Goal: Task Accomplishment & Management: Use online tool/utility

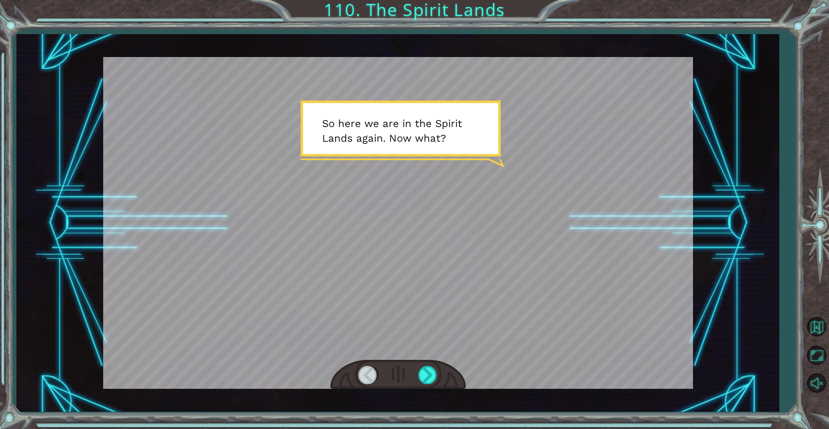
click at [726, 128] on div "Temporary Text S o h e r e w e a r e i n t h e S p i r i t L a n d s a g a i n …" at bounding box center [397, 222] width 763 height 377
click at [814, 393] on button "Unmute" at bounding box center [816, 383] width 25 height 25
click at [422, 372] on div at bounding box center [428, 375] width 19 height 18
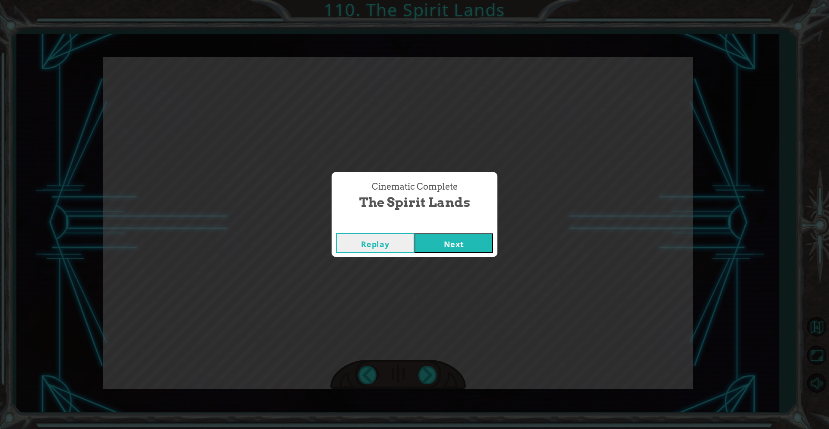
click at [464, 249] on button "Next" at bounding box center [454, 242] width 79 height 19
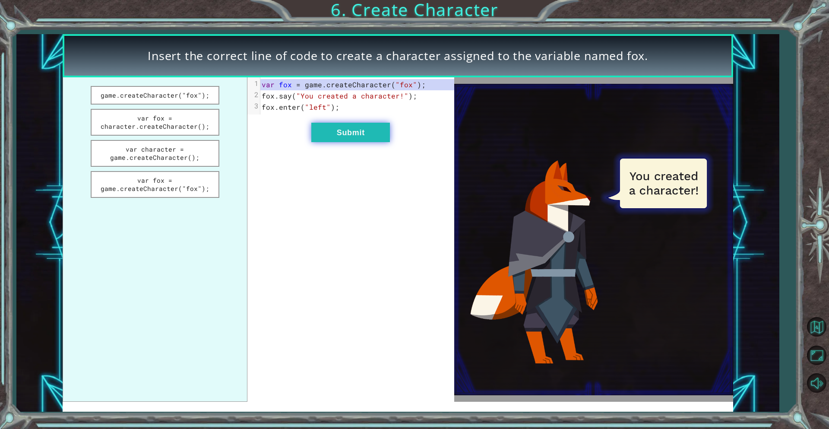
click at [356, 136] on button "Submit" at bounding box center [350, 132] width 79 height 19
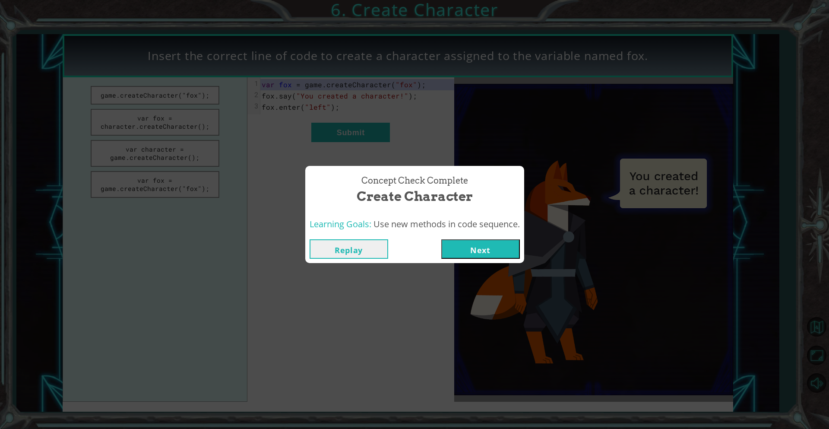
click at [456, 252] on button "Next" at bounding box center [480, 248] width 79 height 19
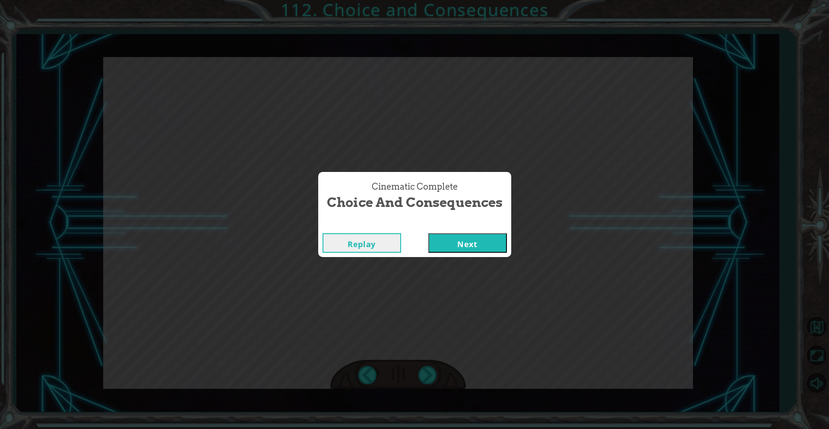
click at [473, 232] on div "Replay Next" at bounding box center [414, 243] width 193 height 28
click at [462, 247] on button "Next" at bounding box center [467, 242] width 79 height 19
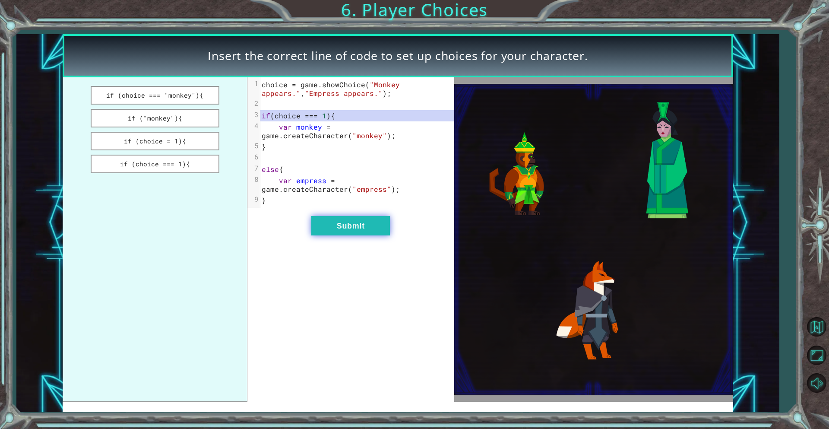
click at [334, 224] on button "Submit" at bounding box center [350, 225] width 79 height 19
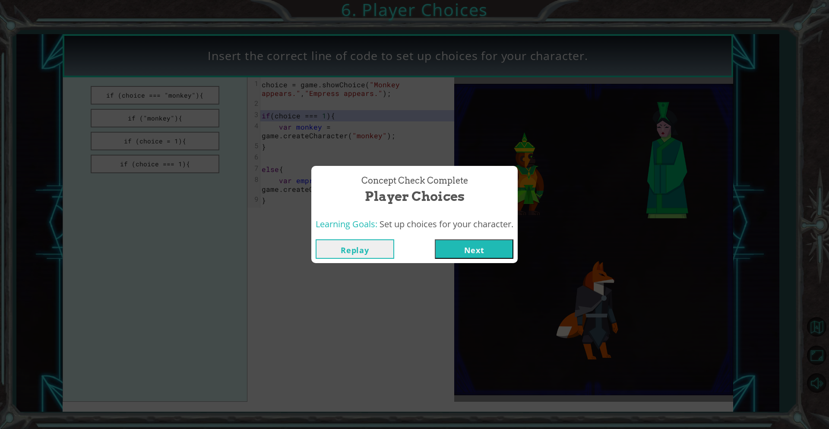
click at [454, 253] on button "Next" at bounding box center [474, 248] width 79 height 19
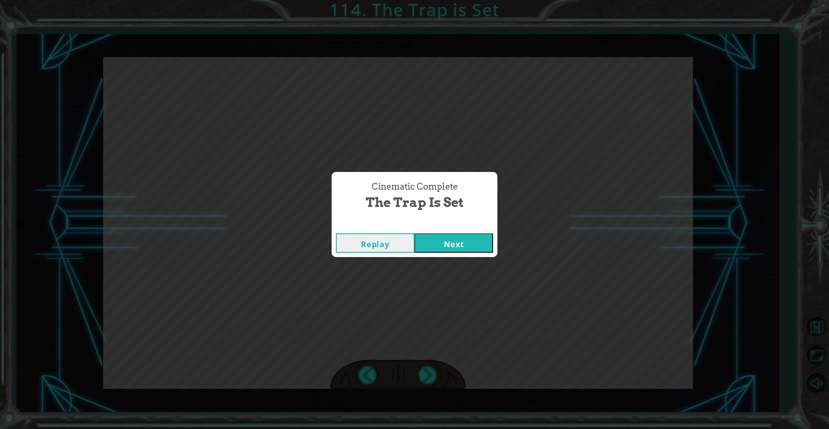
click at [452, 247] on button "Next" at bounding box center [454, 242] width 79 height 19
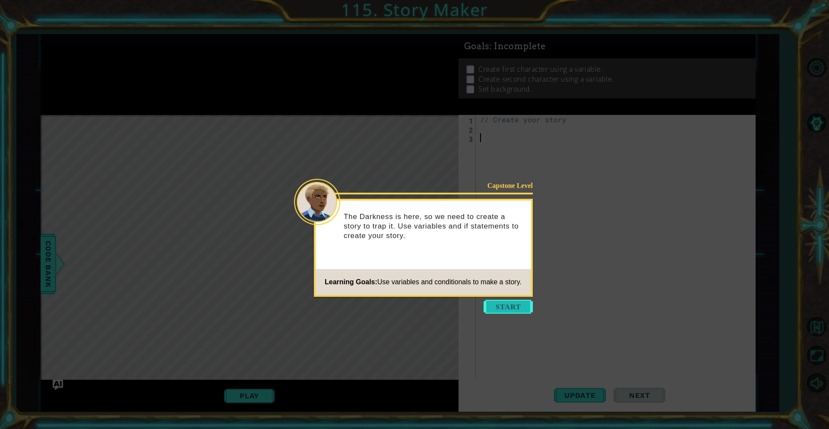
click at [504, 301] on button "Start" at bounding box center [508, 307] width 49 height 14
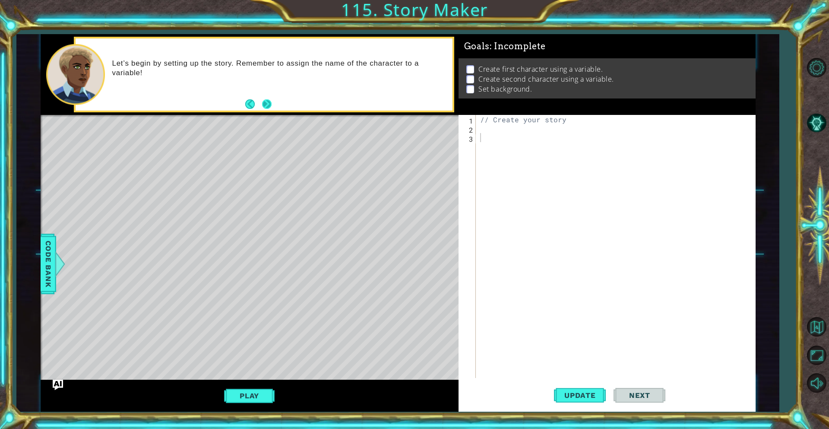
click at [262, 101] on button "Next" at bounding box center [267, 104] width 10 height 10
click at [499, 125] on div "// Create your story" at bounding box center [618, 255] width 279 height 281
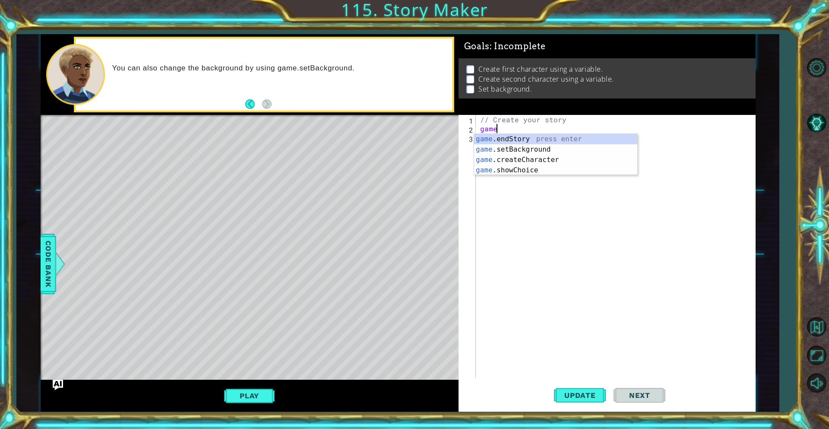
scroll to position [0, 0]
type textarea "game.setBackground("forest");"
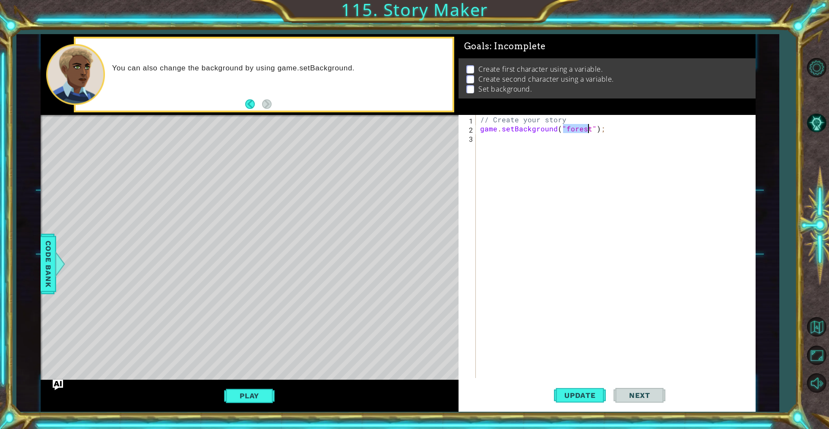
click at [615, 142] on div "// Create your story game . setBackground ( "forest" ) ;" at bounding box center [618, 255] width 279 height 281
click at [574, 389] on button "Update" at bounding box center [580, 396] width 52 height 30
click at [42, 264] on span "Code Bank" at bounding box center [48, 264] width 14 height 53
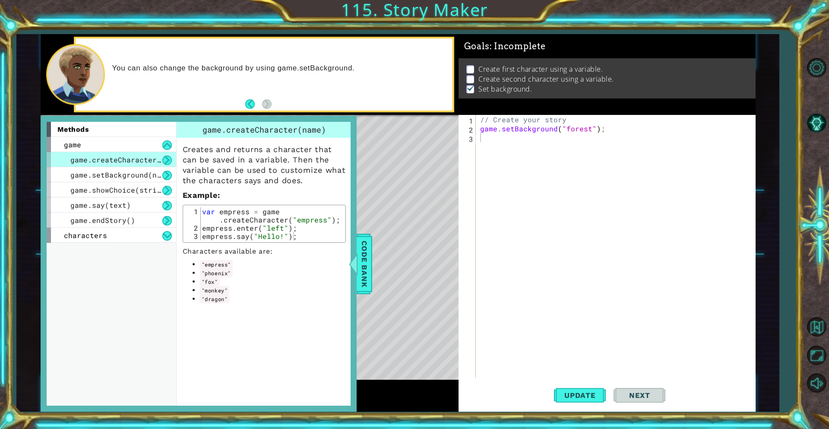
click at [490, 146] on div "// Create your story game . setBackground ( "forest" ) ;" at bounding box center [618, 255] width 279 height 281
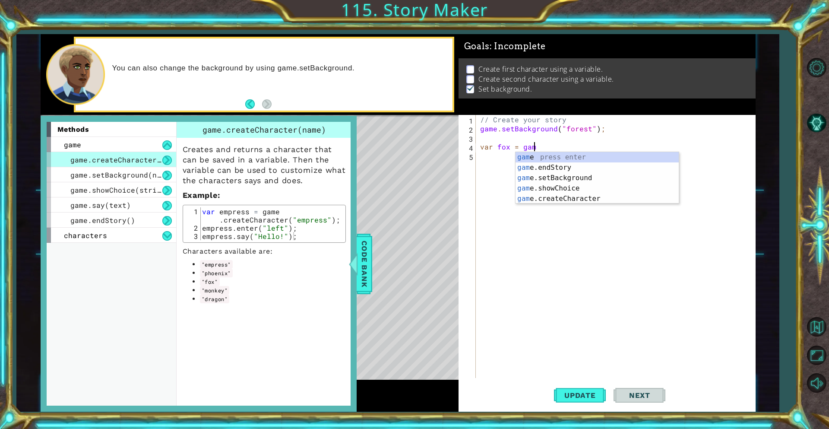
type textarea "var fox = game"
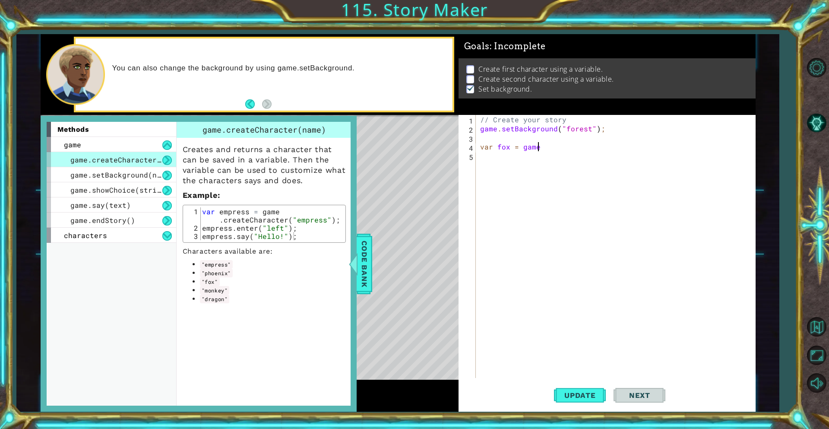
scroll to position [0, 0]
type textarea ","
click at [565, 399] on span "Update" at bounding box center [580, 395] width 49 height 9
click at [366, 279] on span "Code Bank" at bounding box center [365, 264] width 14 height 53
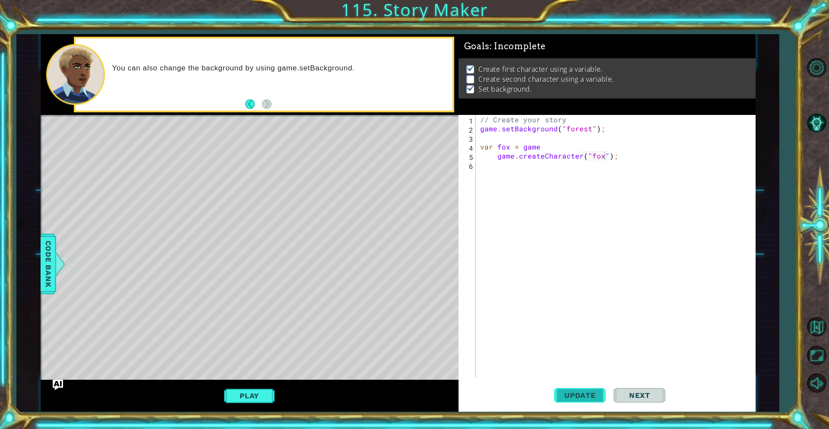
click at [580, 398] on span "Update" at bounding box center [580, 395] width 49 height 9
click at [580, 397] on span "Update" at bounding box center [580, 395] width 49 height 9
click at [58, 275] on div at bounding box center [59, 264] width 11 height 26
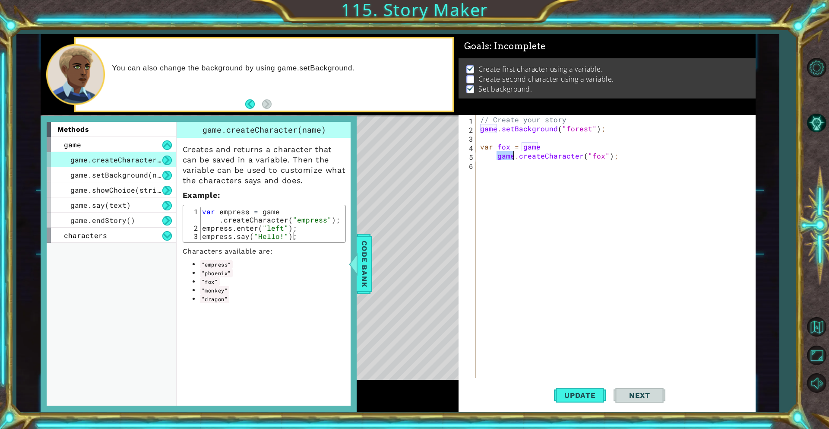
drag, startPoint x: 497, startPoint y: 154, endPoint x: 515, endPoint y: 156, distance: 18.7
click at [515, 156] on div "// Create your story game . setBackground ( "forest" ) ; var fox = game game . …" at bounding box center [618, 255] width 279 height 281
click at [590, 396] on span "Update" at bounding box center [580, 395] width 49 height 9
click at [817, 118] on button "AI Hint" at bounding box center [816, 122] width 25 height 25
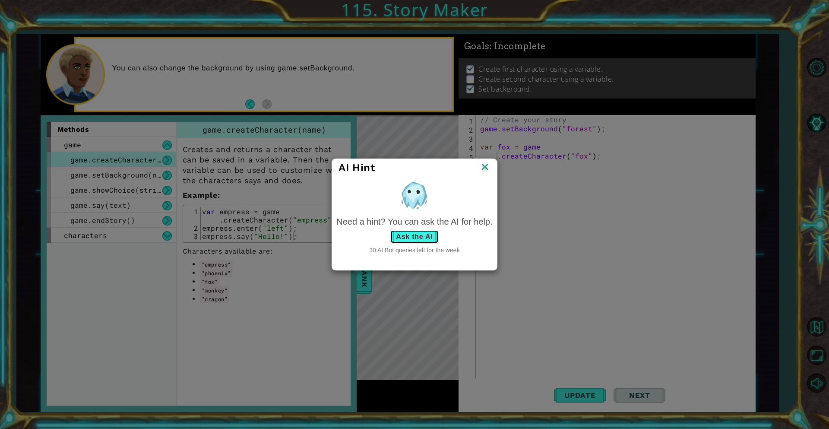
click at [406, 234] on button "Ask the AI" at bounding box center [414, 237] width 48 height 14
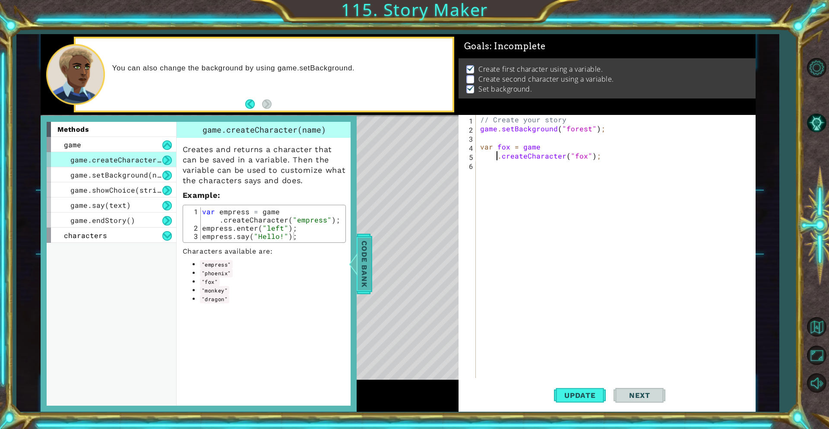
click at [360, 277] on span "Code Bank" at bounding box center [365, 264] width 14 height 53
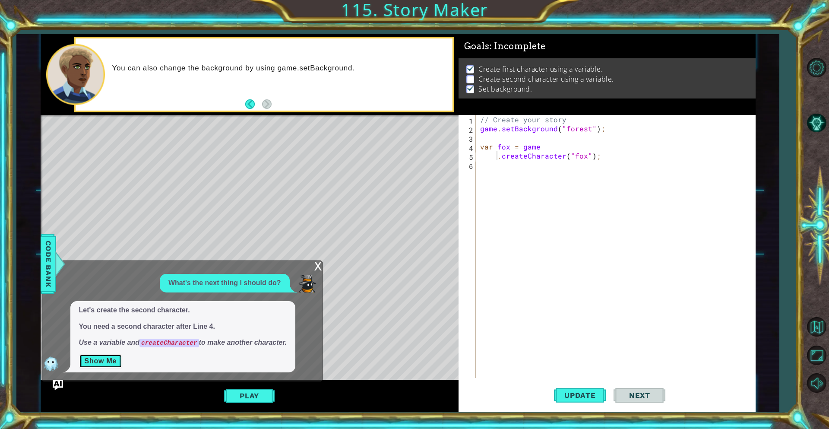
click at [110, 361] on button "Show Me" at bounding box center [101, 361] width 44 height 14
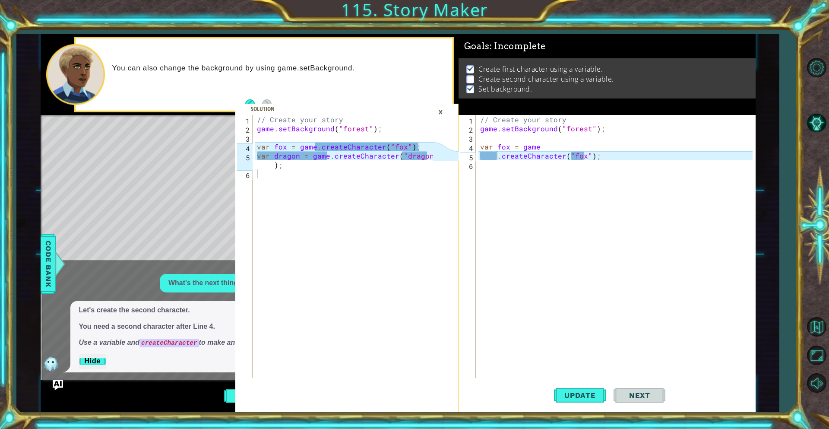
click at [550, 145] on div "// Create your story game . setBackground ( "forest" ) ; var fox = game . creat…" at bounding box center [618, 255] width 279 height 281
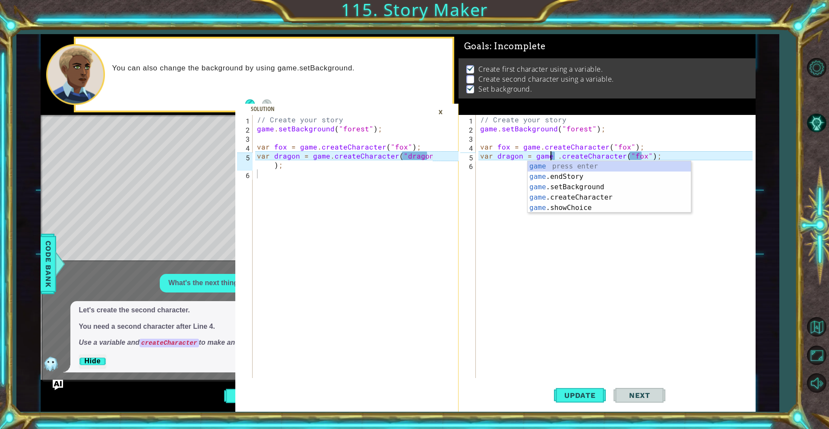
scroll to position [0, 4]
click at [634, 153] on div "// Create your story game . setBackground ( "forest" ) ; var fox = game . creat…" at bounding box center [618, 255] width 279 height 281
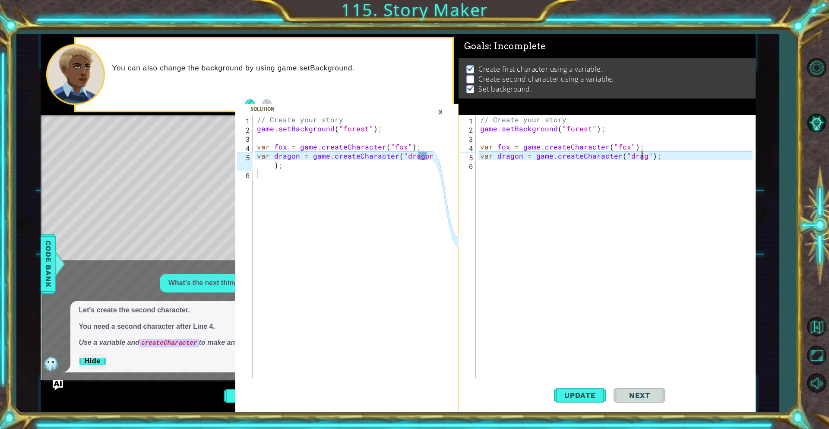
scroll to position [0, 10]
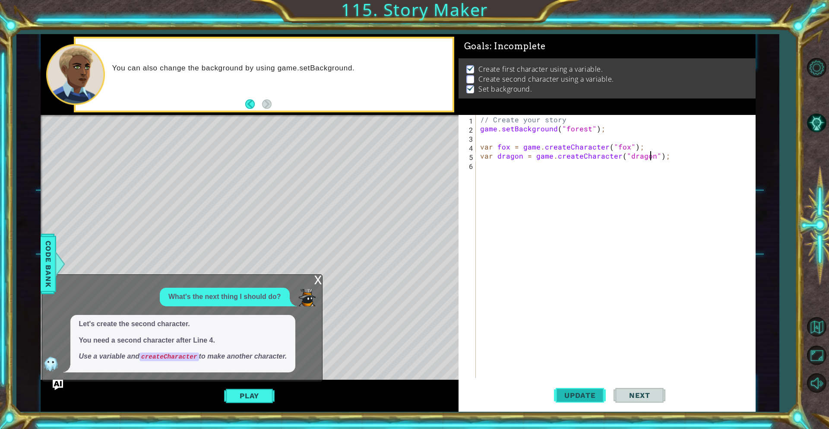
type textarea "var dragon = game.createCharacter("dragon");"
click at [583, 391] on span "Update" at bounding box center [580, 395] width 49 height 9
click at [320, 279] on div "x" at bounding box center [318, 279] width 8 height 9
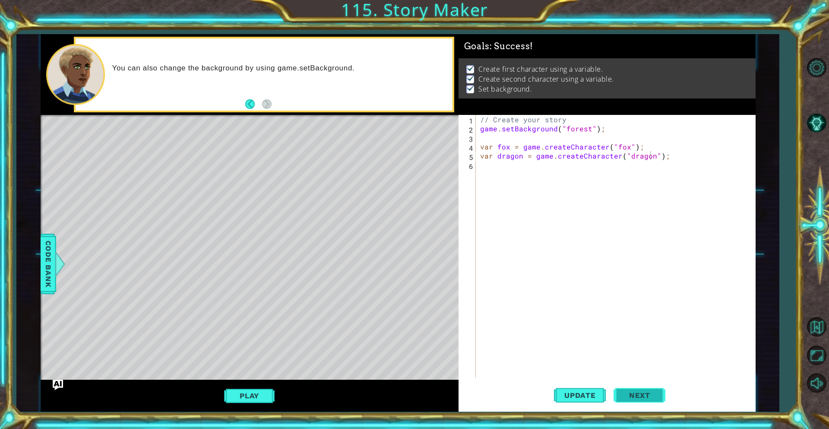
click at [656, 392] on span "Next" at bounding box center [640, 395] width 38 height 9
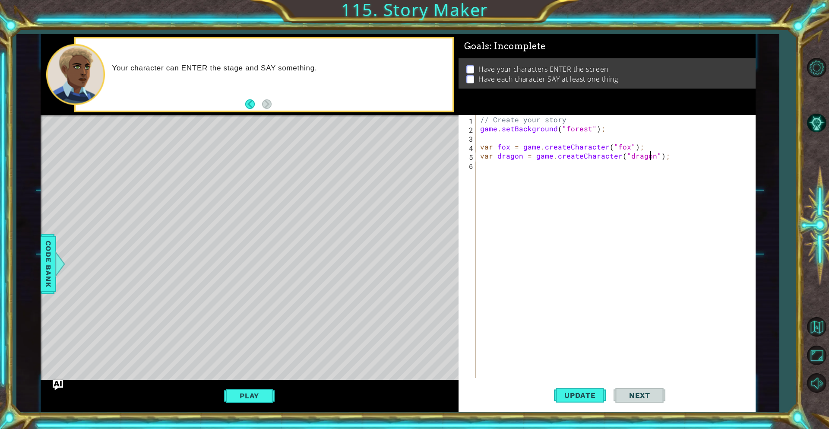
scroll to position [0, 0]
click at [43, 258] on span "Code Bank" at bounding box center [48, 264] width 14 height 53
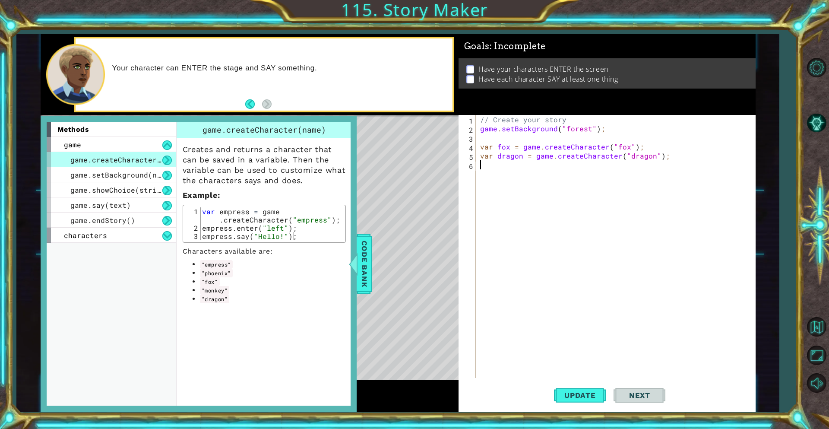
click at [520, 165] on div "// Create your story game . setBackground ( "forest" ) ; var fox = game . creat…" at bounding box center [618, 255] width 279 height 281
type textarea "fox.enter("left");"
type textarea "fox.say("Hello!");"
click at [358, 267] on div at bounding box center [353, 264] width 11 height 26
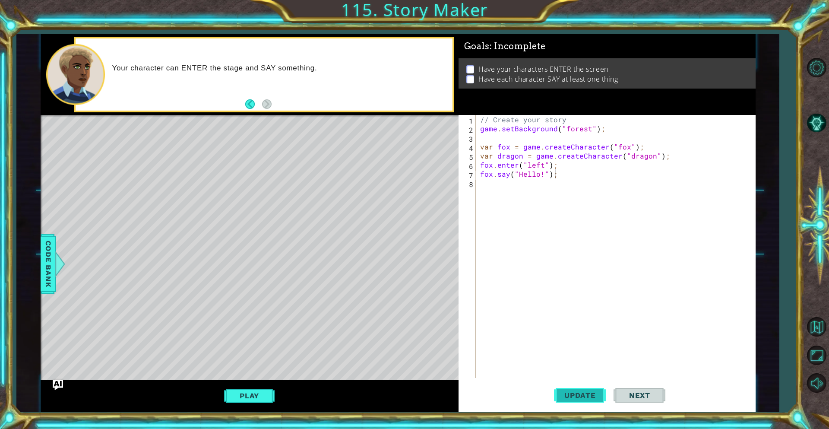
click at [554, 396] on button "Update" at bounding box center [580, 396] width 52 height 30
drag, startPoint x: 558, startPoint y: 173, endPoint x: 480, endPoint y: 175, distance: 78.6
click at [480, 175] on div "// Create your story game . setBackground ( "forest" ) ; var fox = game . creat…" at bounding box center [618, 255] width 279 height 281
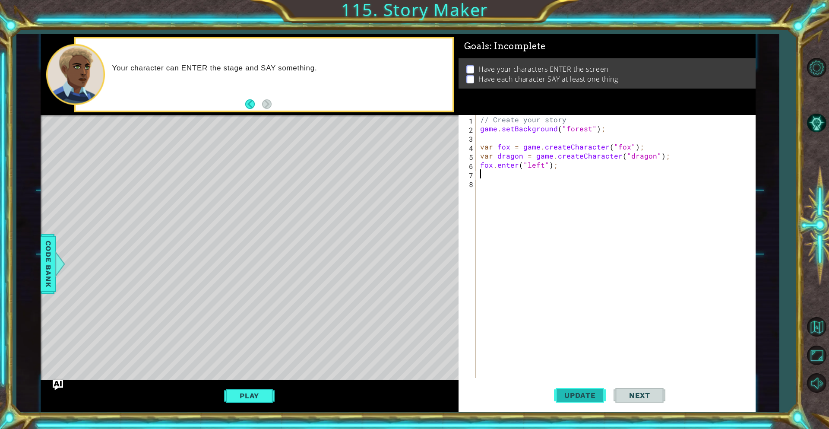
type textarea "fox.enter("left");"
click at [577, 398] on span "Update" at bounding box center [580, 395] width 49 height 9
click at [813, 121] on button "AI Hint" at bounding box center [816, 122] width 25 height 25
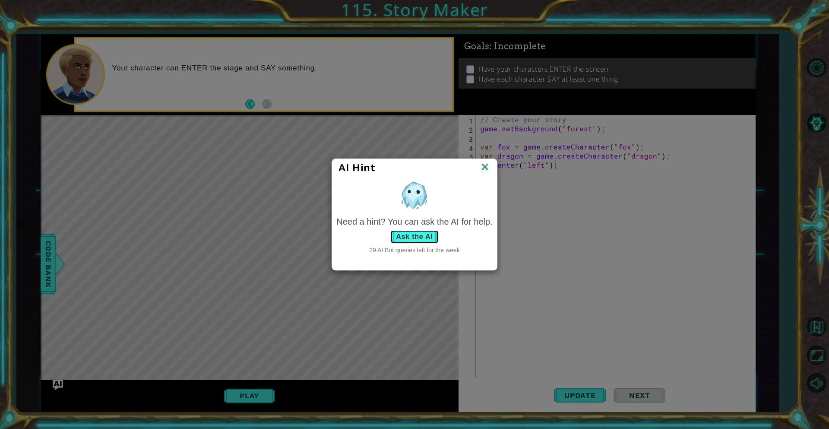
click at [412, 232] on button "Ask the AI" at bounding box center [414, 237] width 48 height 14
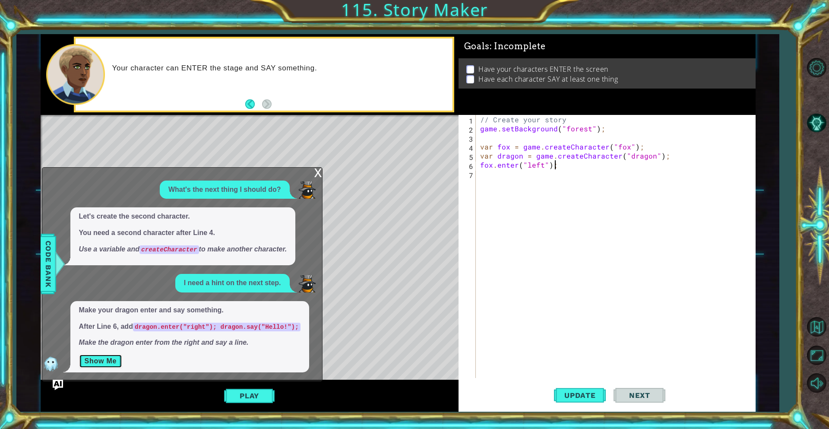
click at [112, 360] on button "Show Me" at bounding box center [101, 361] width 44 height 14
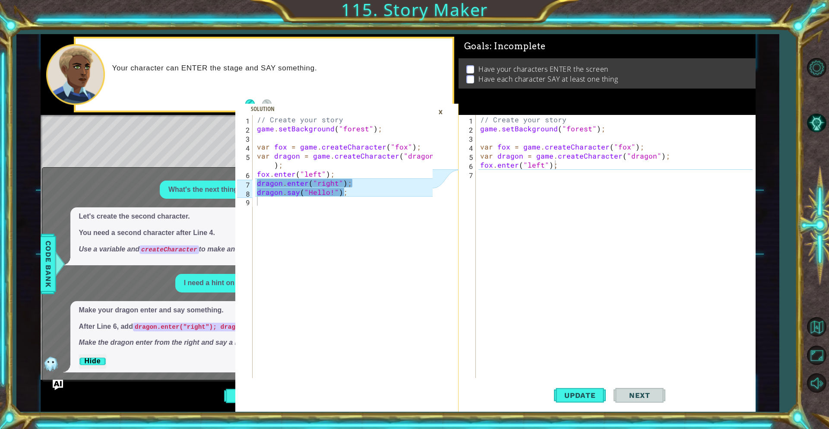
click at [595, 171] on div "// Create your story game . setBackground ( "forest" ) ; var fox = game . creat…" at bounding box center [618, 255] width 279 height 281
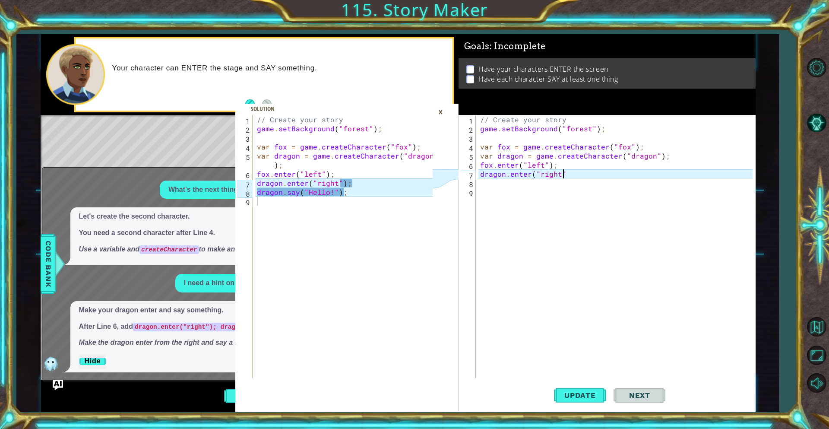
scroll to position [0, 5]
type textarea "dragon.enter("right");"
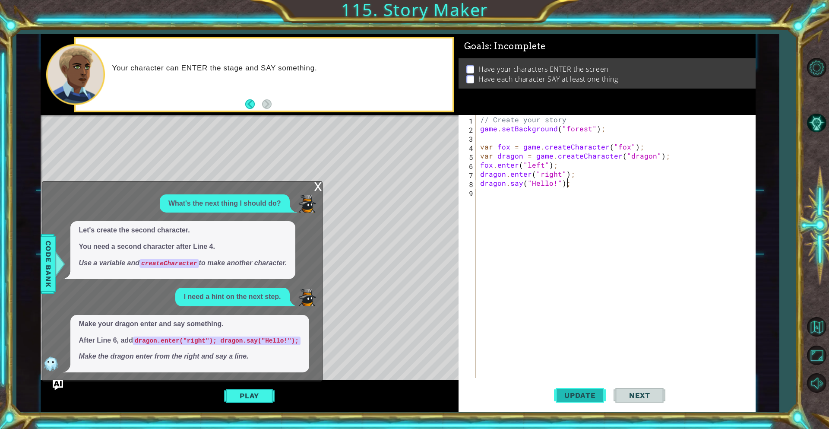
type textarea "dragon.say("Hello!");"
click at [571, 395] on span "Update" at bounding box center [580, 395] width 49 height 9
click at [316, 186] on div "x" at bounding box center [318, 185] width 8 height 9
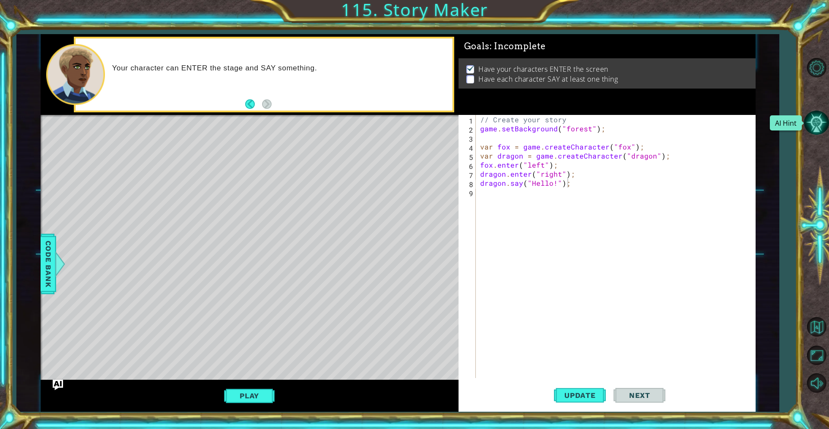
click at [820, 124] on button "AI Hint" at bounding box center [816, 122] width 25 height 25
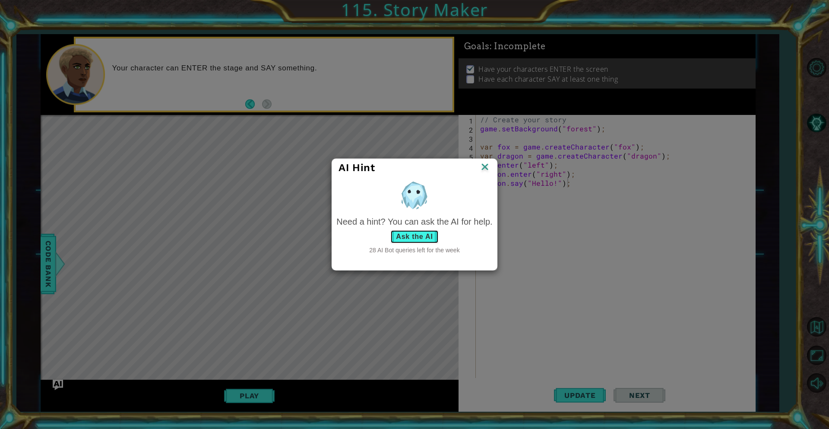
click at [419, 232] on button "Ask the AI" at bounding box center [414, 237] width 48 height 14
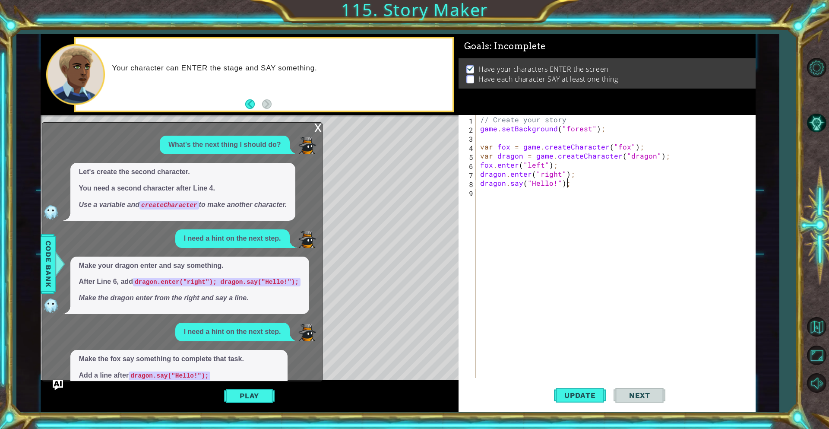
scroll to position [50, 0]
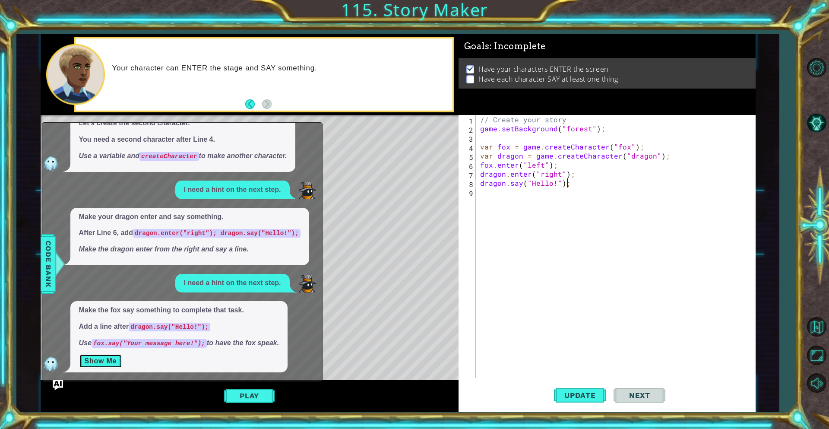
click at [119, 362] on button "Show Me" at bounding box center [101, 361] width 44 height 14
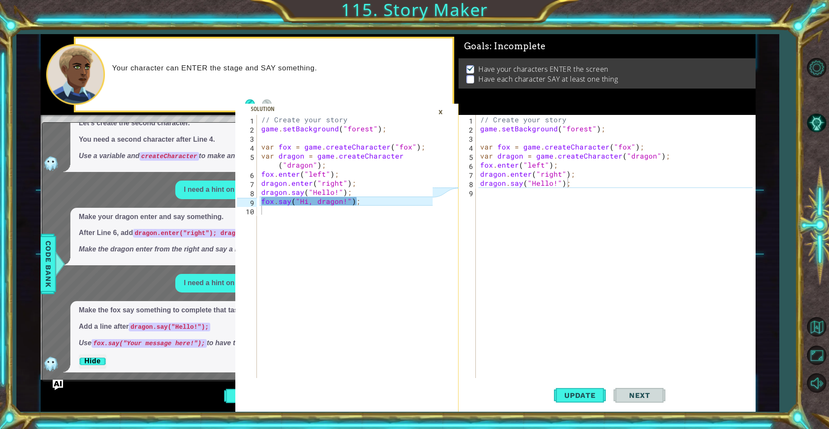
scroll to position [0, 0]
click at [507, 204] on div "// Create your story game . setBackground ( "forest" ) ; var fox = game . creat…" at bounding box center [618, 255] width 279 height 281
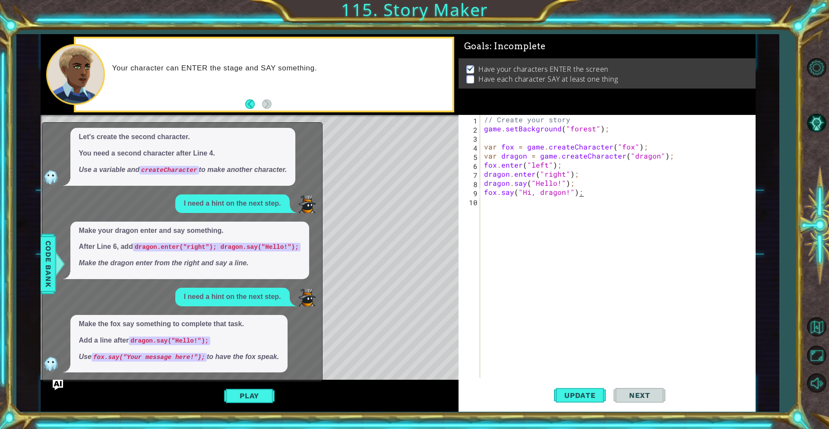
scroll to position [36, 0]
type textarea "fox.say("Hi, dragon!");"
click at [582, 402] on button "Update" at bounding box center [580, 396] width 52 height 30
click at [637, 393] on span "Next" at bounding box center [640, 397] width 38 height 9
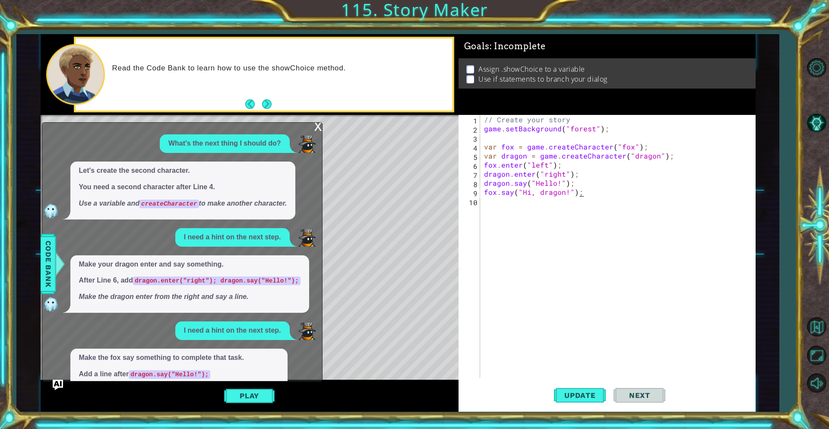
scroll to position [0, 0]
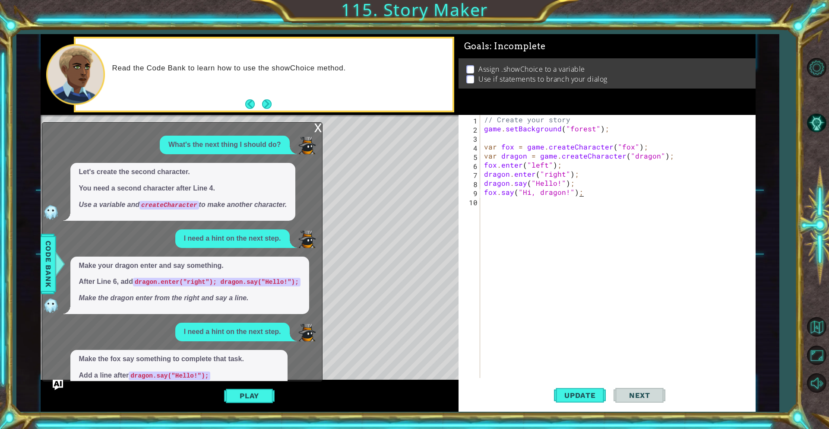
click at [320, 126] on div "x" at bounding box center [318, 127] width 8 height 9
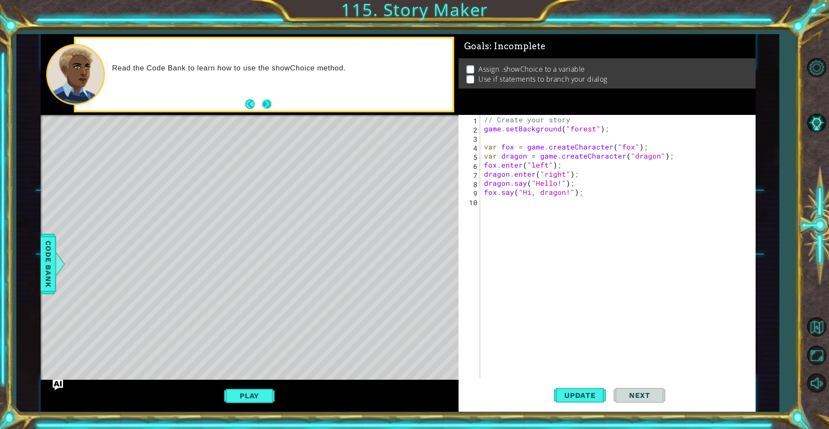
click at [269, 108] on button "Next" at bounding box center [267, 104] width 10 height 10
click at [48, 266] on span "Code Bank" at bounding box center [48, 264] width 14 height 53
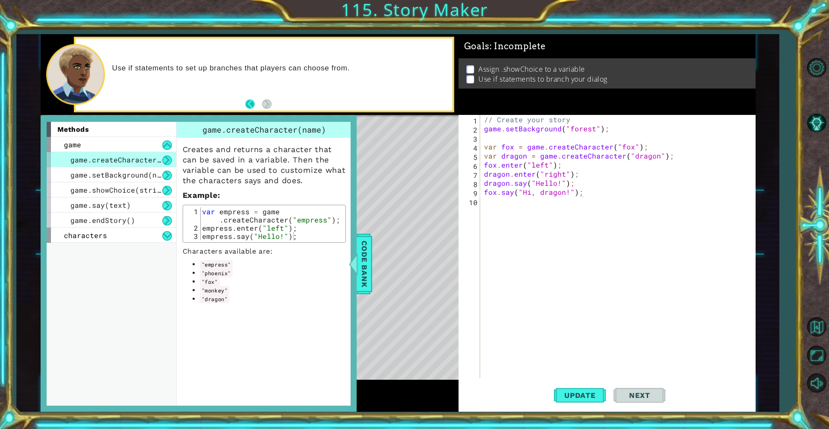
click at [249, 104] on button "Back" at bounding box center [253, 104] width 17 height 10
click at [270, 99] on button "Next" at bounding box center [267, 104] width 10 height 10
click at [604, 201] on div "// Create your story game . setBackground ( "forest" ) ; var fox = game . creat…" at bounding box center [619, 255] width 275 height 281
click at [121, 178] on span "game.setBackground(name)" at bounding box center [122, 174] width 104 height 9
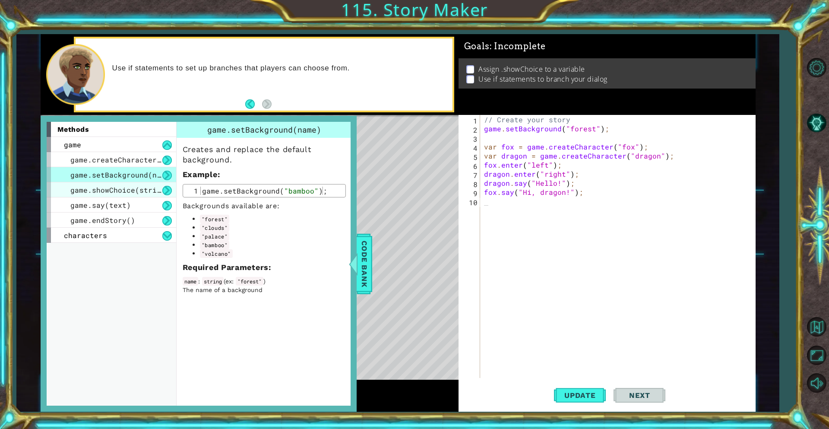
click at [125, 187] on span "game.showChoice(string1, string2)" at bounding box center [141, 189] width 143 height 9
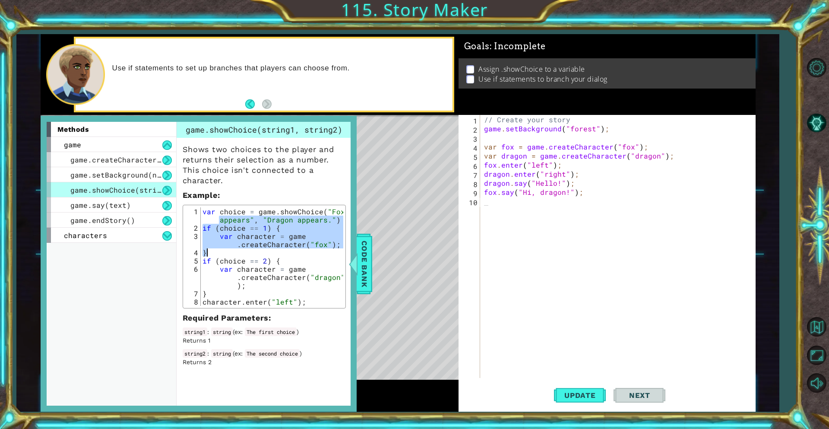
drag, startPoint x: 203, startPoint y: 216, endPoint x: 267, endPoint y: 256, distance: 74.7
click at [267, 256] on div "var choice = game . showChoice ( "Fox appears" , "Dragon appears." ) if ( choic…" at bounding box center [272, 268] width 143 height 123
click at [213, 214] on div "var choice = game . showChoice ( "Fox appears" , "Dragon appears." ) if ( choic…" at bounding box center [272, 268] width 143 height 123
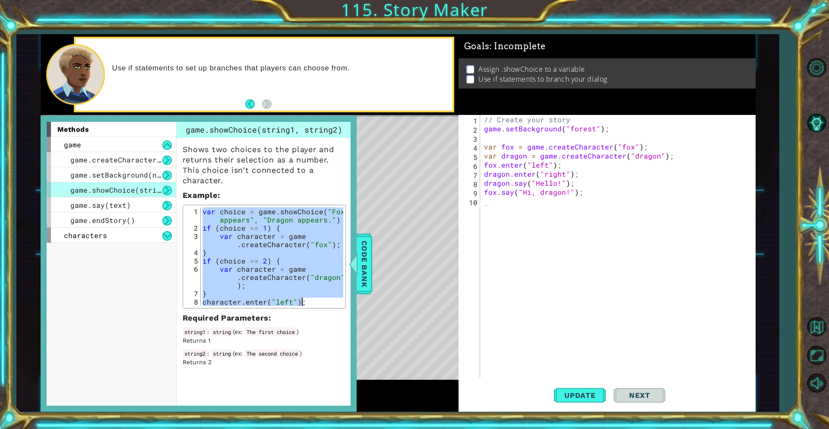
drag, startPoint x: 204, startPoint y: 213, endPoint x: 329, endPoint y: 306, distance: 155.5
click at [329, 306] on div "var choice = game.showChoice("Fox appears", "Dragon appears.") 1 2 3 4 5 6 7 8 …" at bounding box center [264, 257] width 163 height 104
type textarea "} character.enter("left");"
click at [490, 212] on div "// Create your story game . setBackground ( "forest" ) ; var fox = game . creat…" at bounding box center [619, 255] width 275 height 281
paste textarea "character.enter("left");"
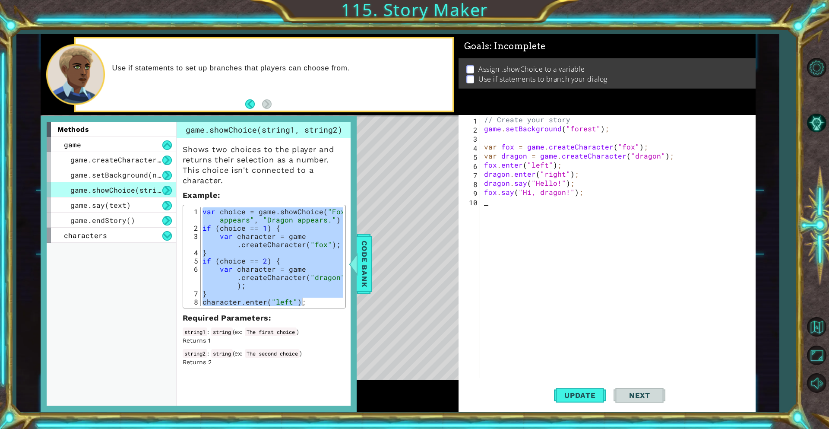
type textarea "character.enter("left");"
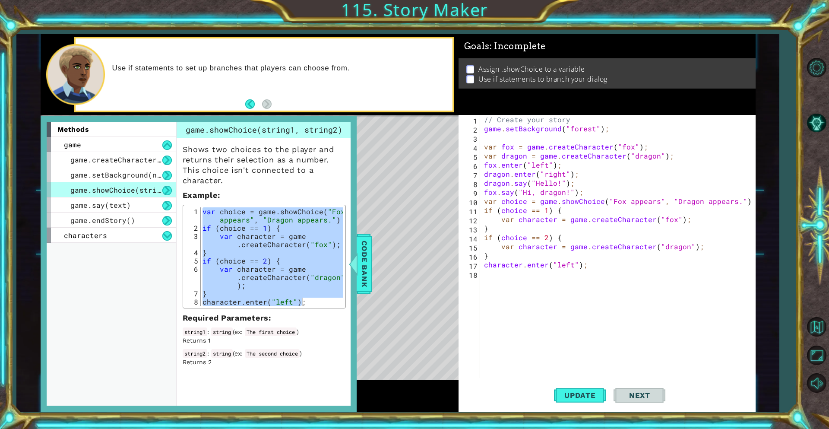
click at [500, 287] on div "// Create your story game . setBackground ( "forest" ) ; var fox = game . creat…" at bounding box center [619, 255] width 275 height 281
type textarea "character.enter("left");"
click at [570, 386] on button "Update" at bounding box center [580, 396] width 52 height 30
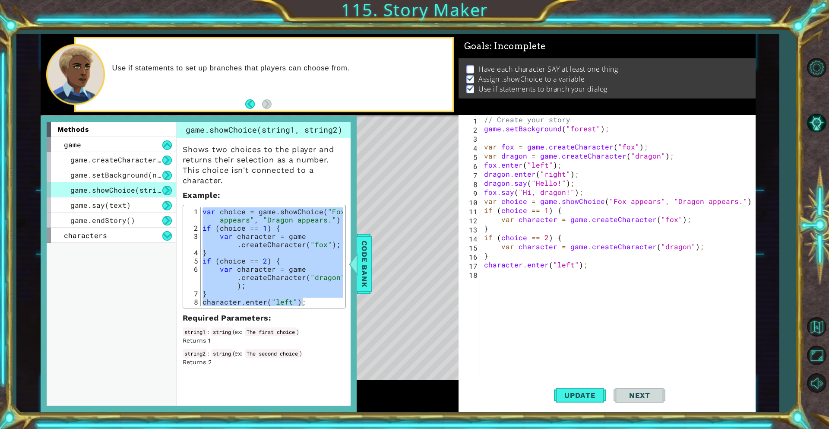
click at [338, 321] on p "Required Parameters :" at bounding box center [264, 318] width 163 height 10
click at [370, 277] on span "Code Bank" at bounding box center [365, 264] width 14 height 53
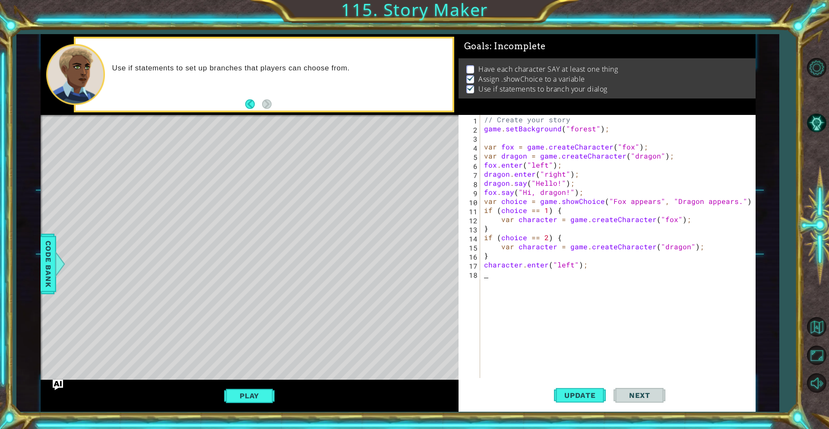
click at [515, 279] on div "// Create your story game . setBackground ( "forest" ) ; var fox = game . creat…" at bounding box center [619, 255] width 275 height 281
click at [815, 130] on button "AI Hint" at bounding box center [816, 122] width 25 height 25
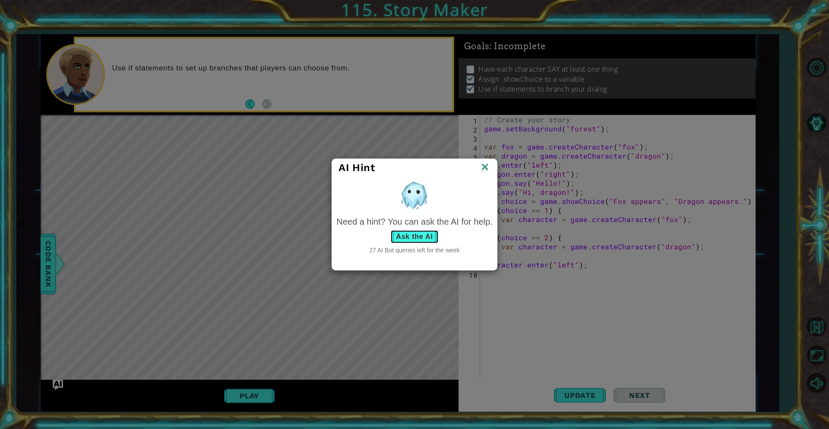
click at [408, 235] on button "Ask the AI" at bounding box center [414, 237] width 48 height 14
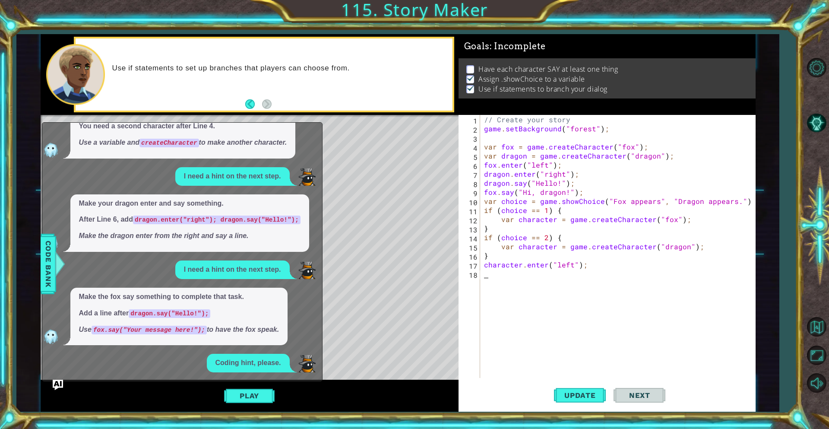
scroll to position [154, 0]
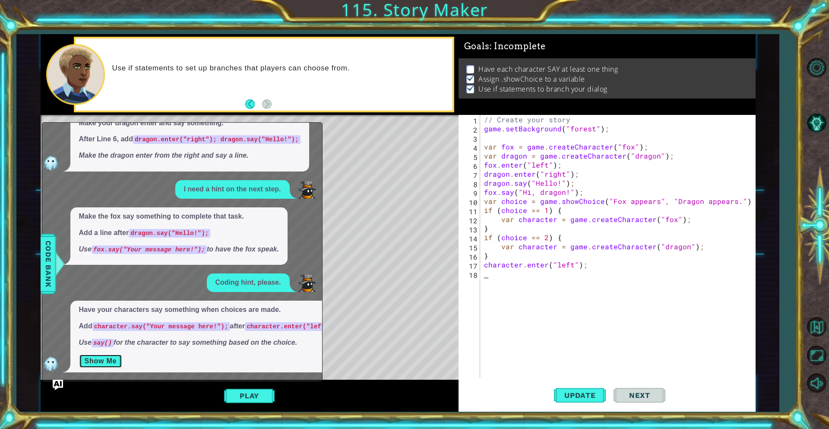
click at [106, 359] on button "Show Me" at bounding box center [101, 361] width 44 height 14
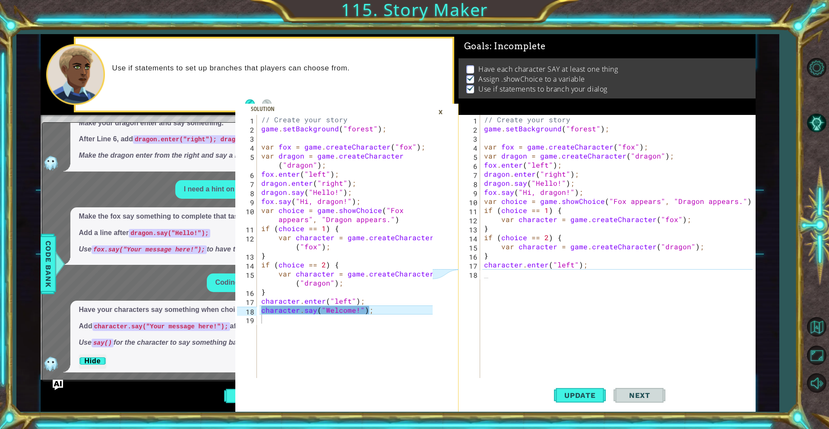
click at [523, 282] on div "// Create your story game . setBackground ( "forest" ) ; var fox = game . creat…" at bounding box center [619, 255] width 275 height 281
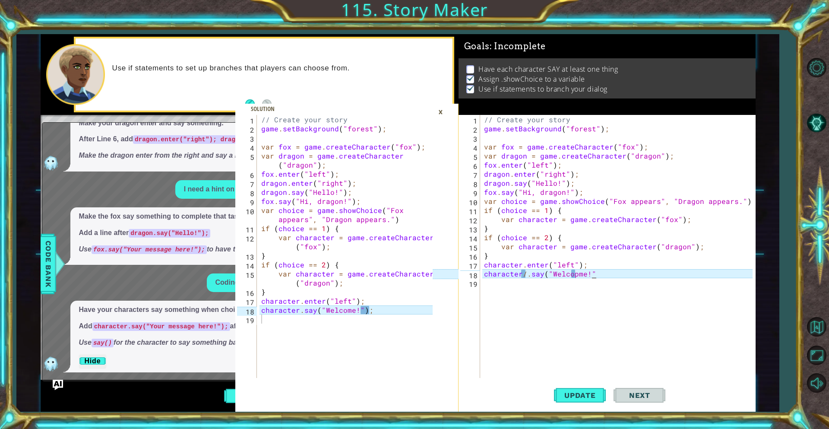
scroll to position [0, 6]
click at [580, 394] on span "Update" at bounding box center [580, 395] width 49 height 9
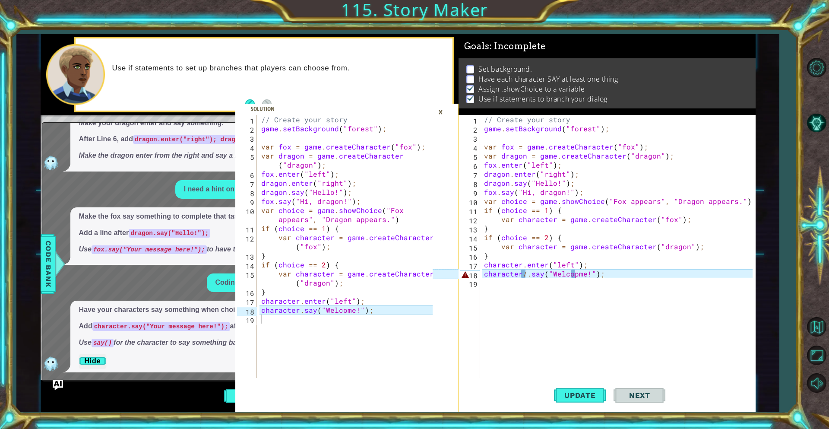
click at [438, 108] on div "×" at bounding box center [440, 112] width 13 height 15
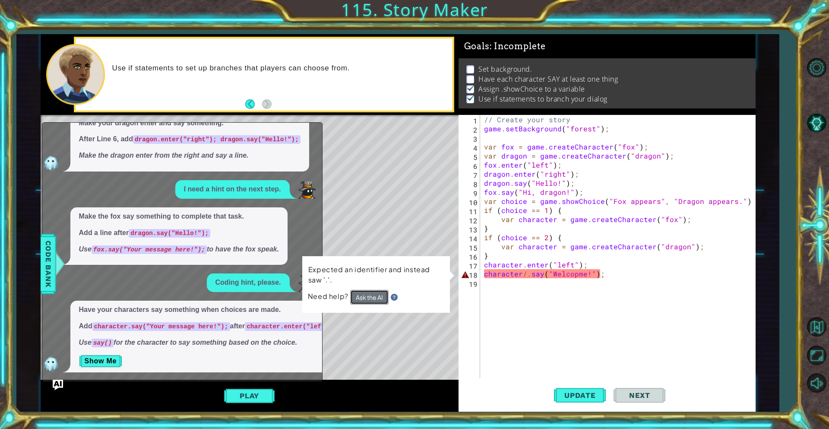
click at [373, 295] on button "Ask the AI" at bounding box center [369, 297] width 38 height 15
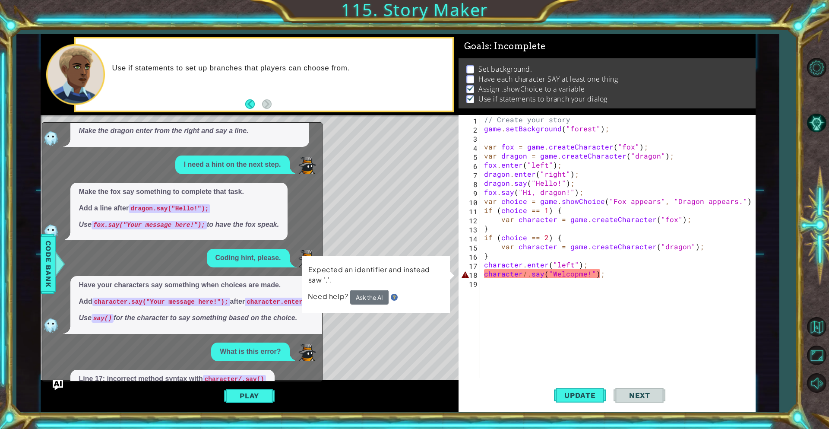
scroll to position [232, 0]
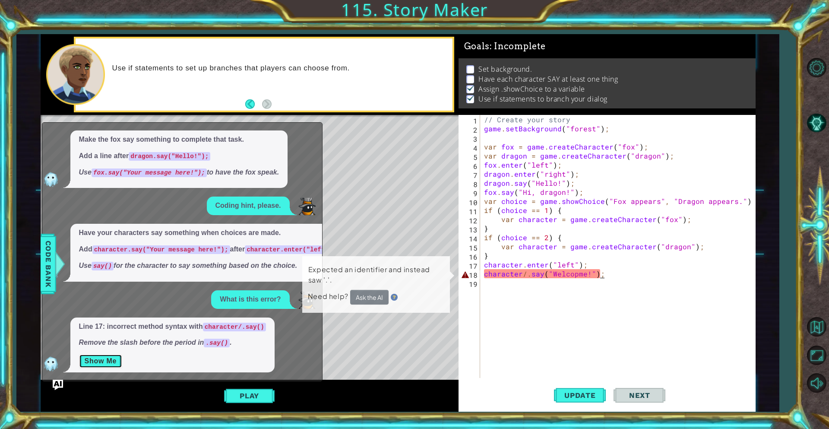
click at [98, 358] on button "Show Me" at bounding box center [101, 361] width 44 height 14
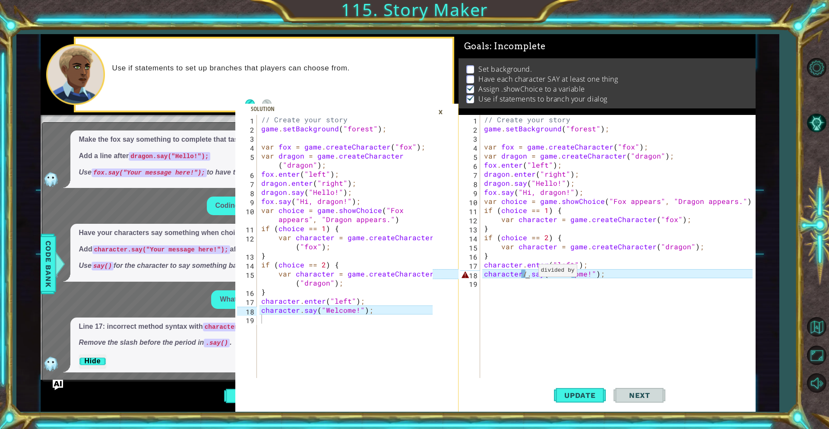
click at [527, 272] on div "// Create your story game . setBackground ( "forest" ) ; var fox = game . creat…" at bounding box center [619, 255] width 275 height 281
type textarea "character.say("Welcopme!");"
click at [546, 307] on div "// Create your story game . setBackground ( "forest" ) ; var fox = game . creat…" at bounding box center [619, 255] width 275 height 281
click at [577, 395] on span "Update" at bounding box center [580, 395] width 49 height 9
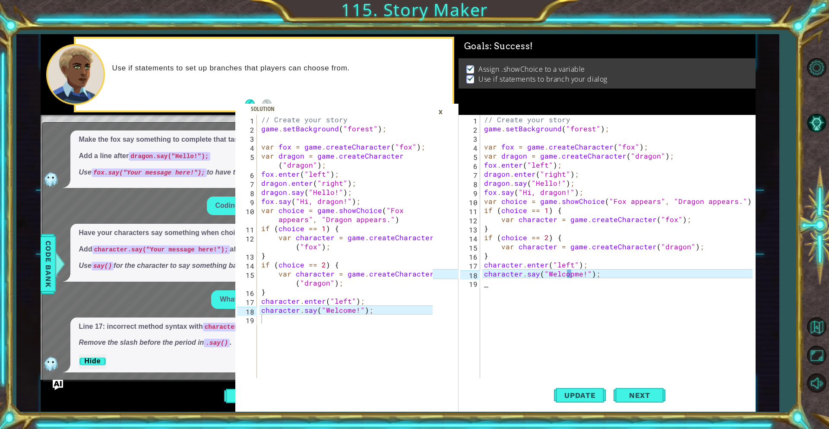
click at [438, 112] on div "×" at bounding box center [440, 112] width 13 height 15
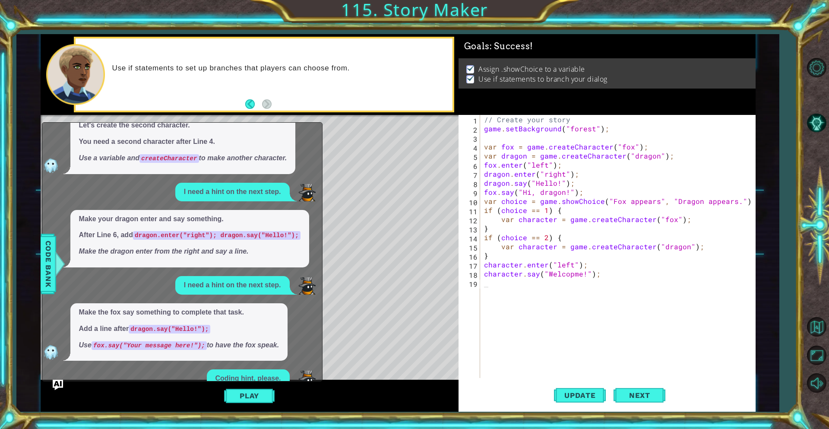
scroll to position [46, 0]
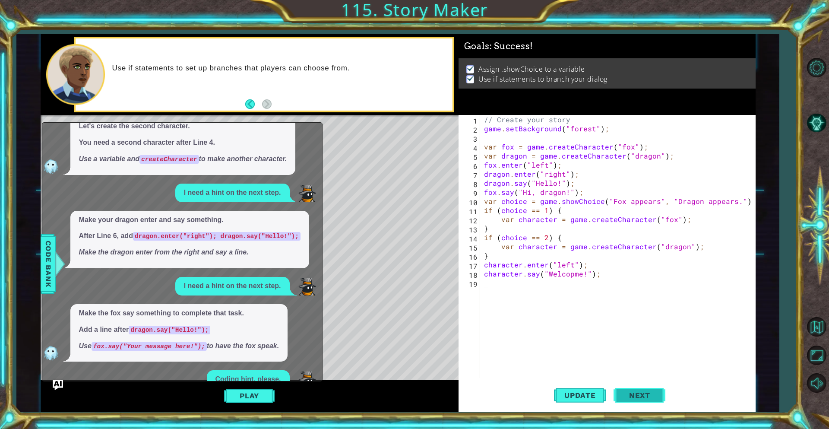
click at [631, 397] on span "Next" at bounding box center [640, 396] width 38 height 9
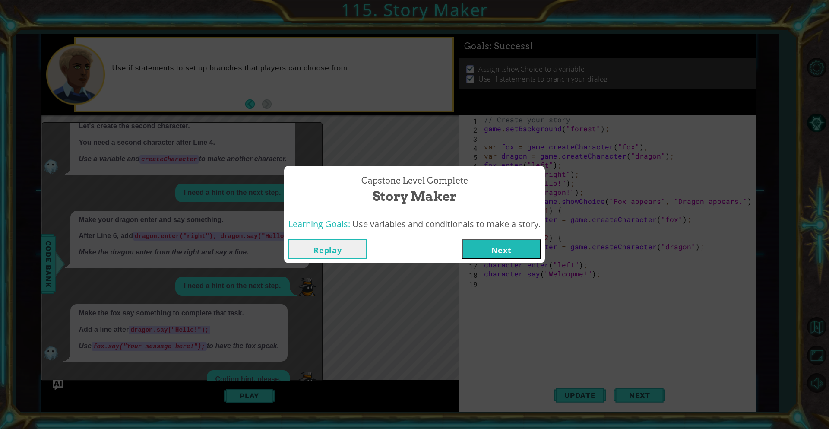
click at [625, 360] on div "Capstone Level Complete Story Maker Learning Goals: Use variables and condition…" at bounding box center [414, 214] width 829 height 429
click at [346, 247] on button "Replay" at bounding box center [328, 248] width 79 height 19
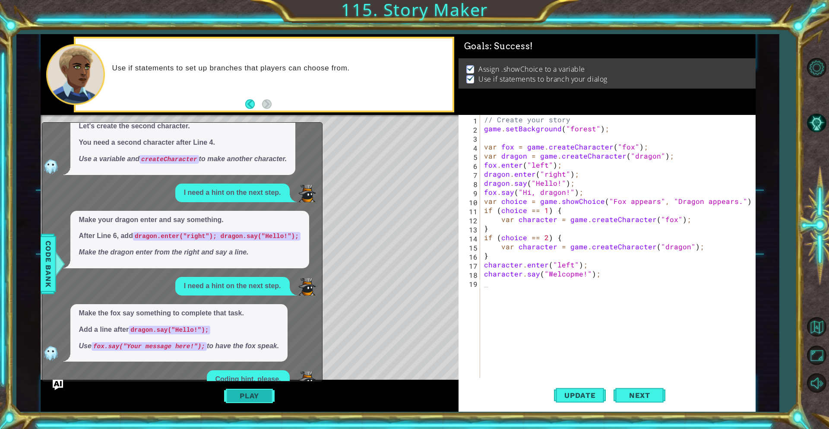
click at [270, 393] on button "Play" at bounding box center [249, 395] width 51 height 16
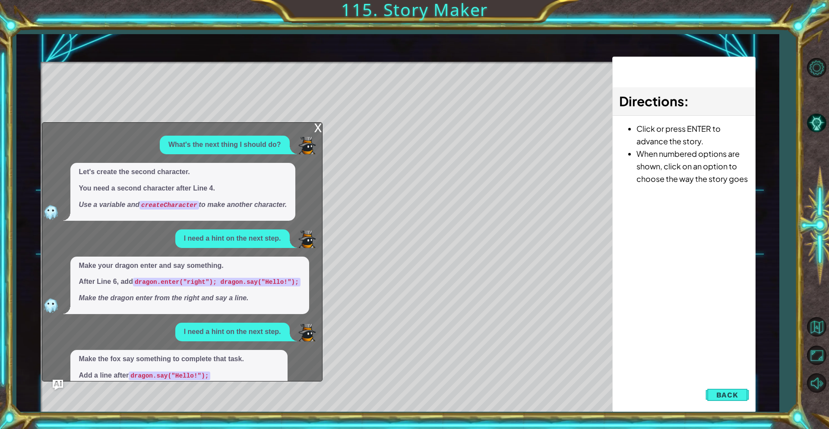
scroll to position [1, 0]
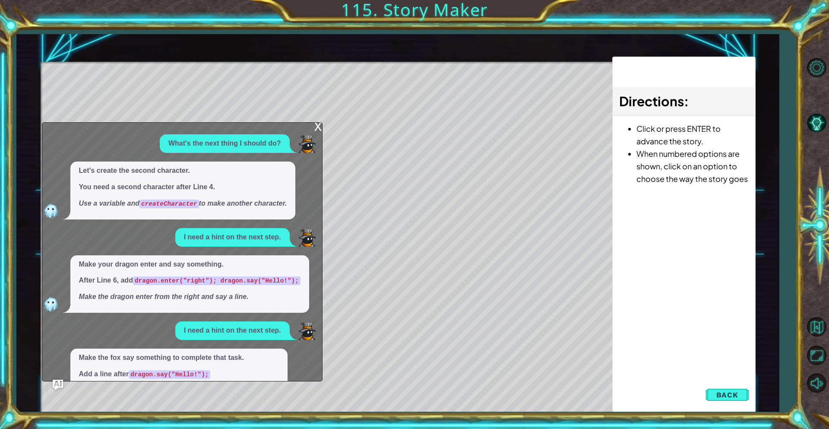
click at [316, 128] on div "x" at bounding box center [318, 125] width 8 height 9
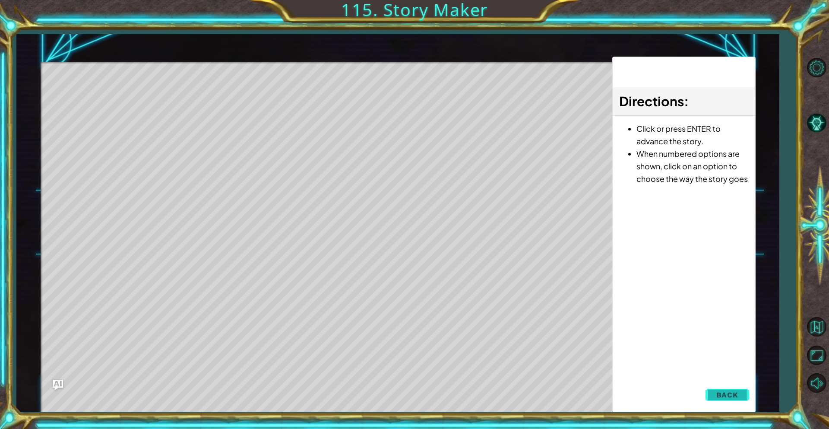
click at [721, 394] on span "Back" at bounding box center [728, 394] width 22 height 9
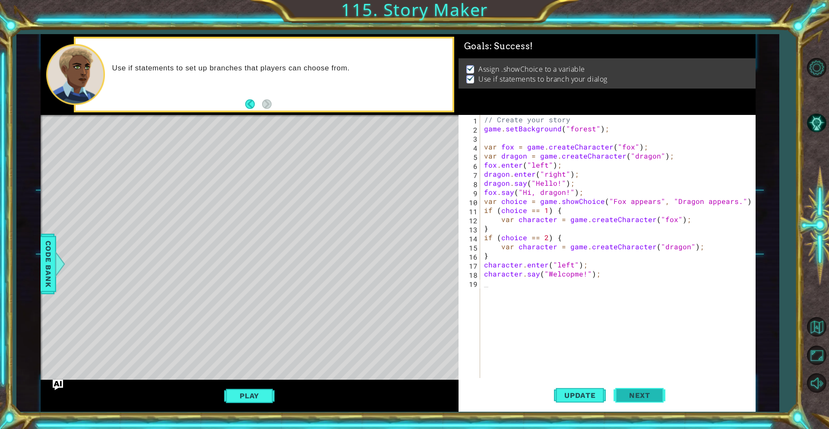
click at [640, 390] on button "Next" at bounding box center [640, 396] width 52 height 30
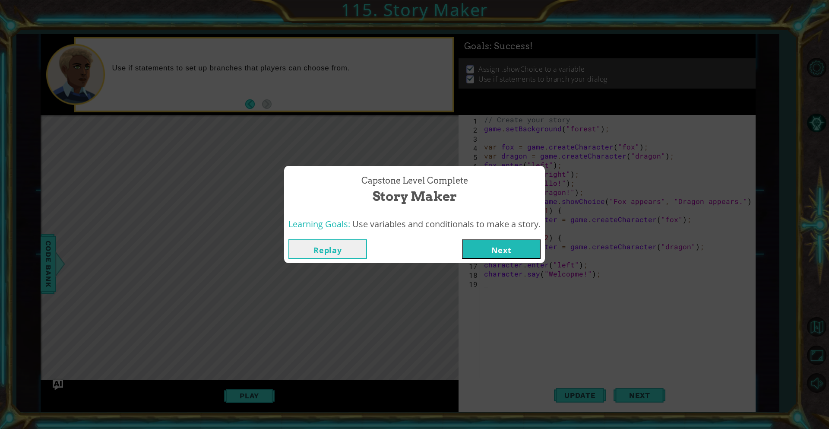
click at [503, 246] on button "Next" at bounding box center [501, 248] width 79 height 19
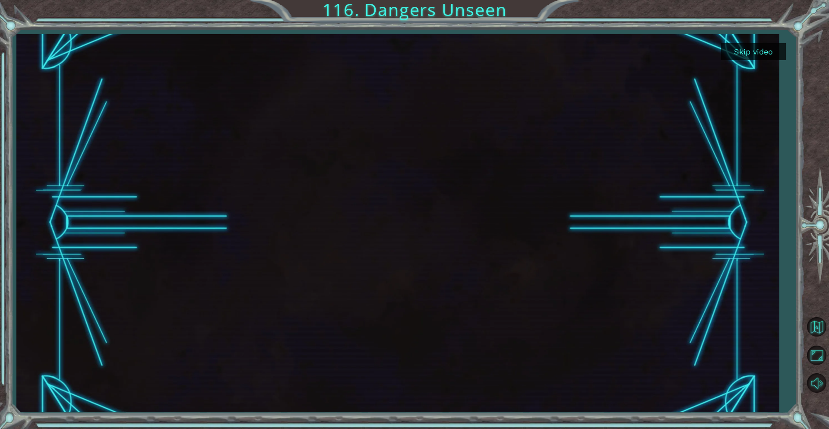
click at [776, 309] on div at bounding box center [397, 222] width 763 height 377
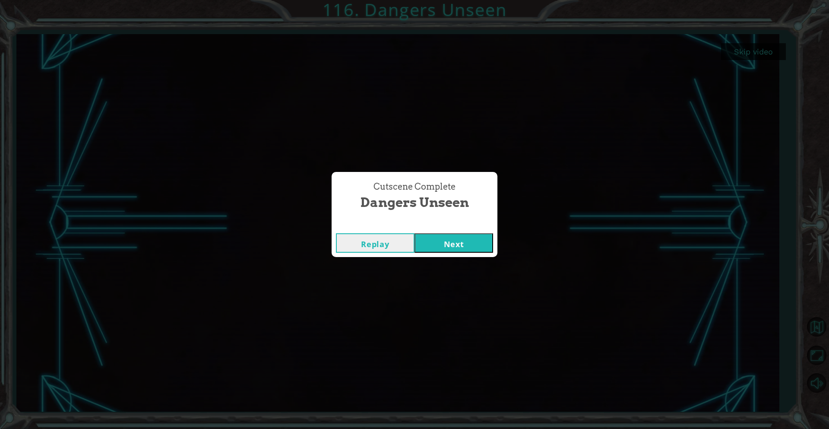
click at [457, 239] on button "Next" at bounding box center [454, 242] width 79 height 19
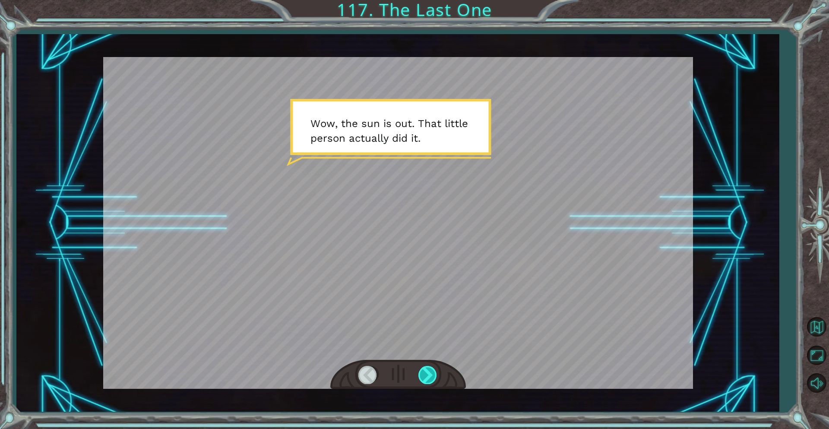
click at [428, 378] on div at bounding box center [428, 375] width 19 height 18
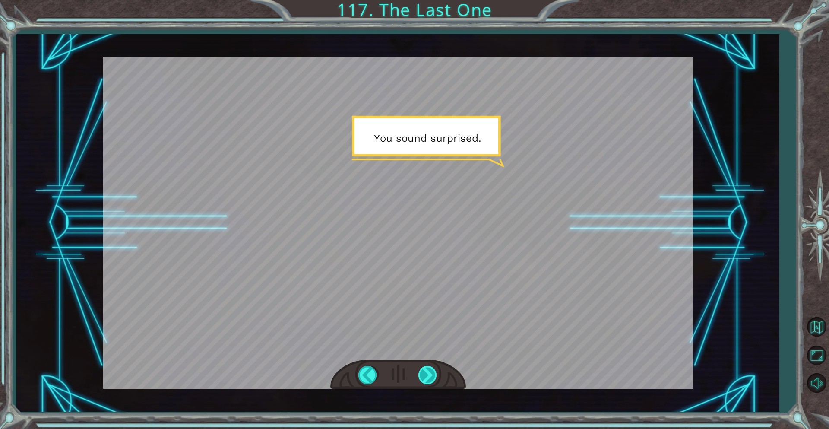
click at [426, 378] on div at bounding box center [428, 375] width 19 height 18
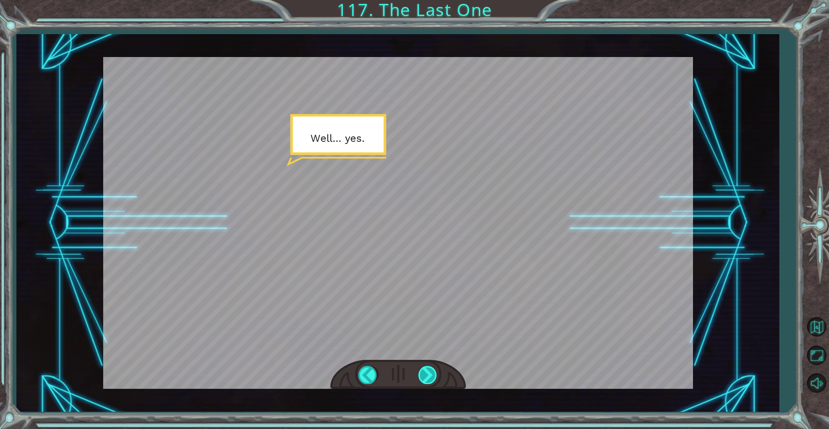
click at [426, 381] on div at bounding box center [428, 375] width 19 height 18
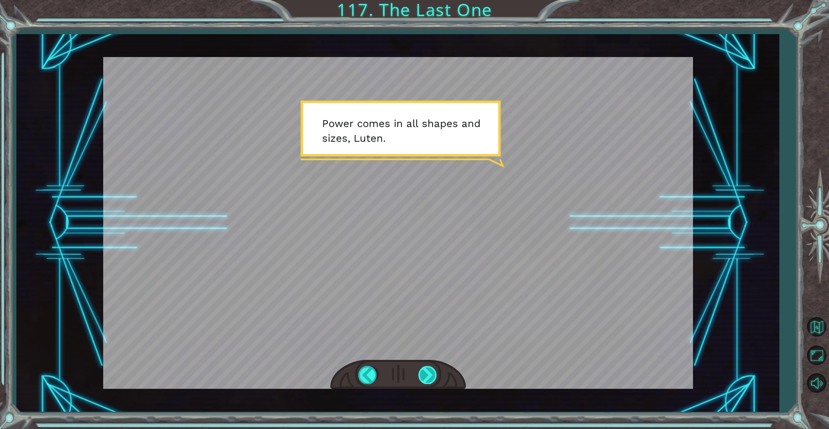
click at [419, 370] on div at bounding box center [428, 375] width 19 height 18
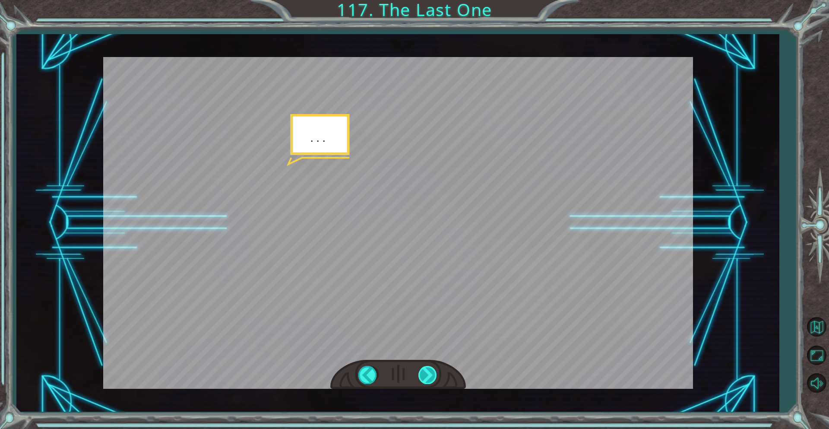
click at [419, 370] on div at bounding box center [428, 375] width 19 height 18
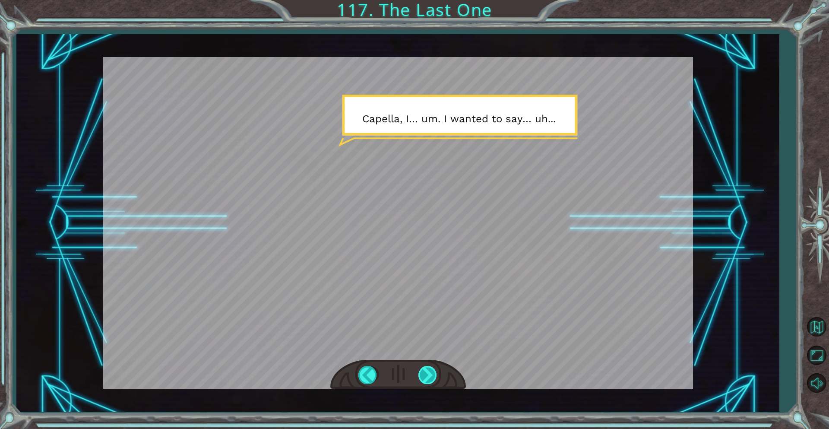
click at [419, 370] on div at bounding box center [428, 375] width 19 height 18
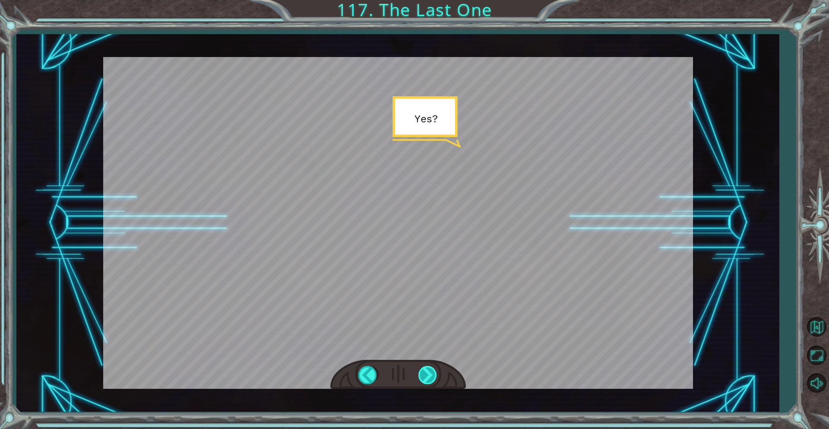
click at [419, 370] on div at bounding box center [428, 375] width 19 height 18
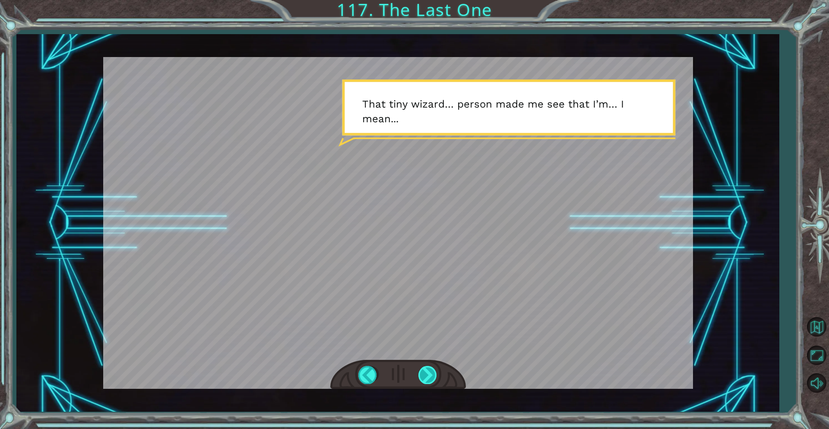
click at [419, 370] on div at bounding box center [428, 375] width 19 height 18
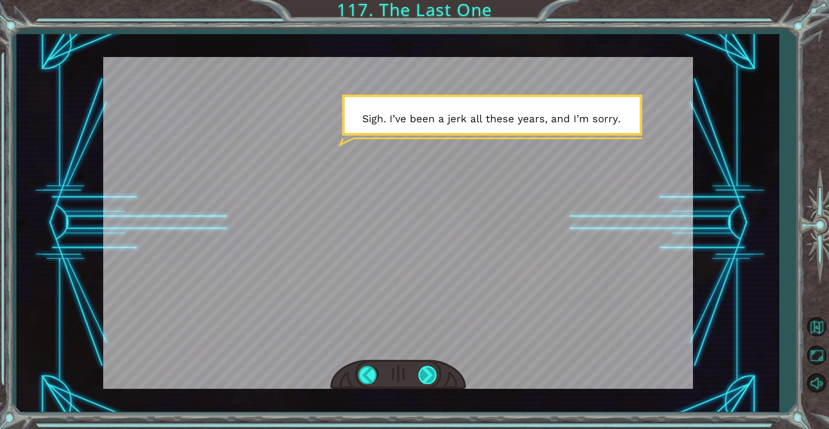
click at [423, 371] on div at bounding box center [428, 375] width 19 height 18
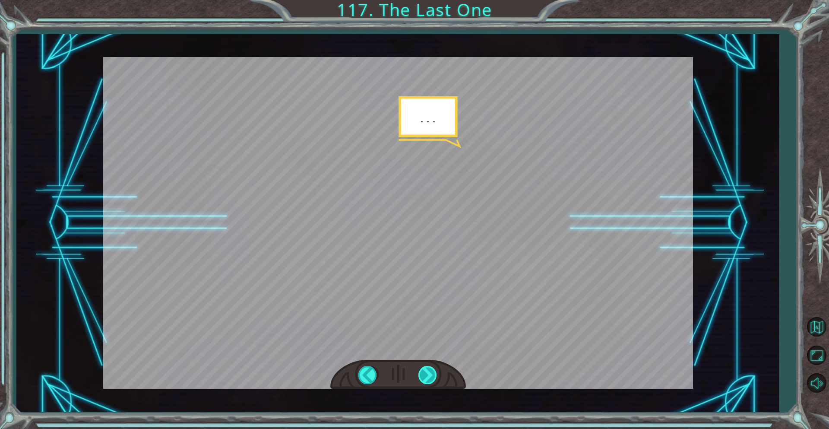
click at [423, 371] on div at bounding box center [428, 375] width 19 height 18
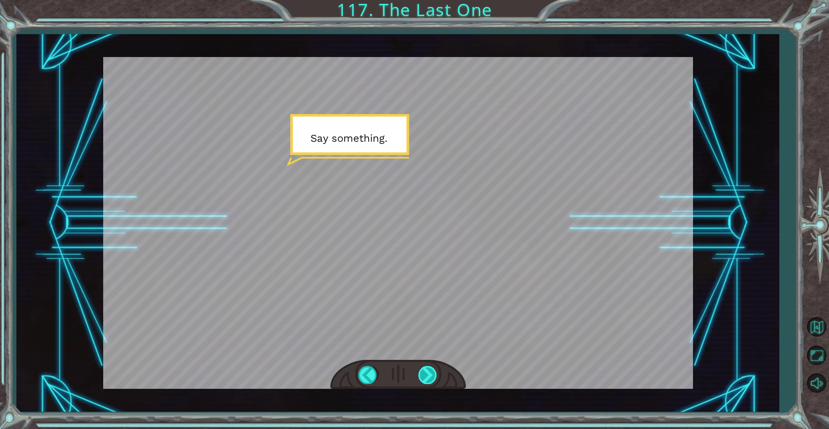
click at [423, 371] on div at bounding box center [428, 375] width 19 height 18
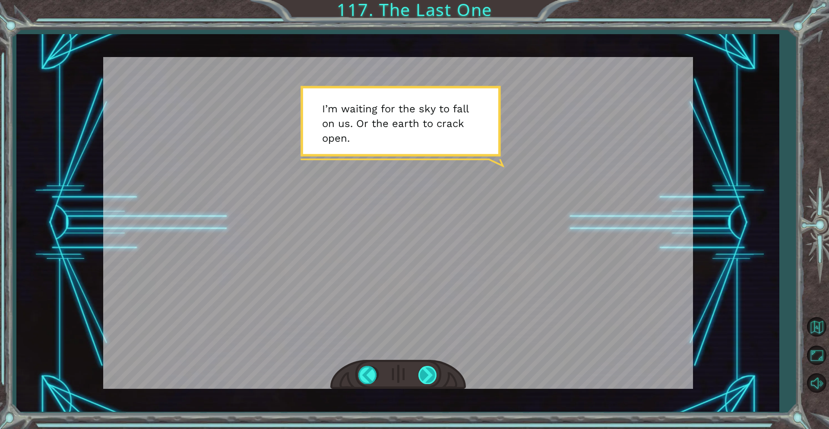
click at [423, 371] on div at bounding box center [428, 375] width 19 height 18
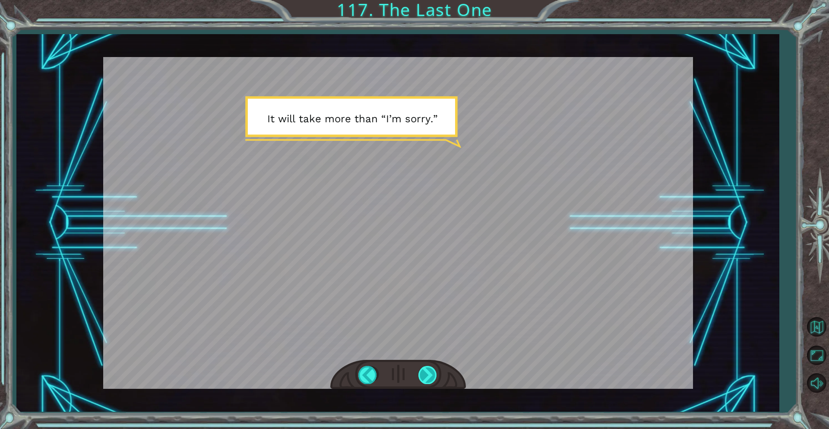
click at [423, 371] on div at bounding box center [428, 375] width 19 height 18
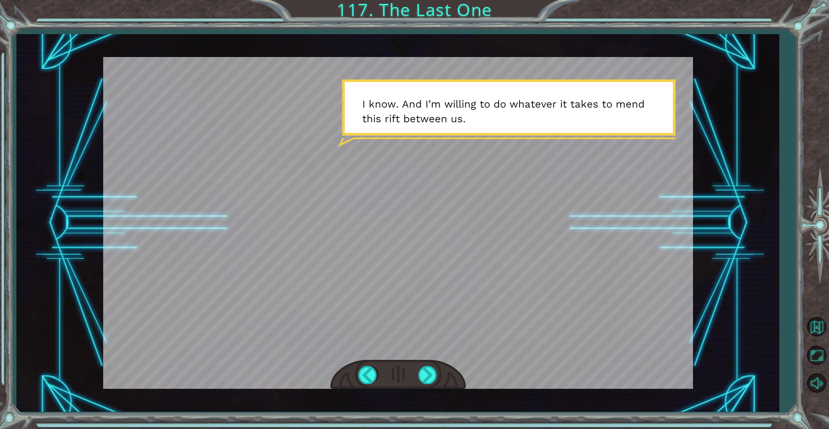
drag, startPoint x: 422, startPoint y: 375, endPoint x: 417, endPoint y: 382, distance: 8.5
click at [422, 378] on div at bounding box center [428, 375] width 19 height 18
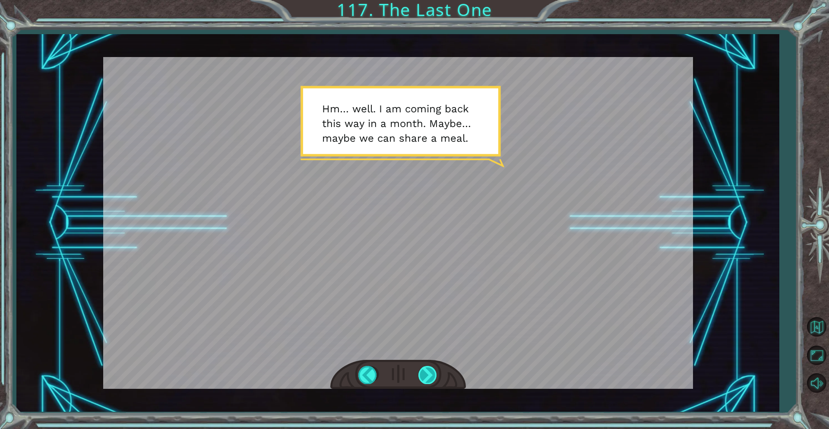
click at [428, 375] on div at bounding box center [428, 375] width 19 height 18
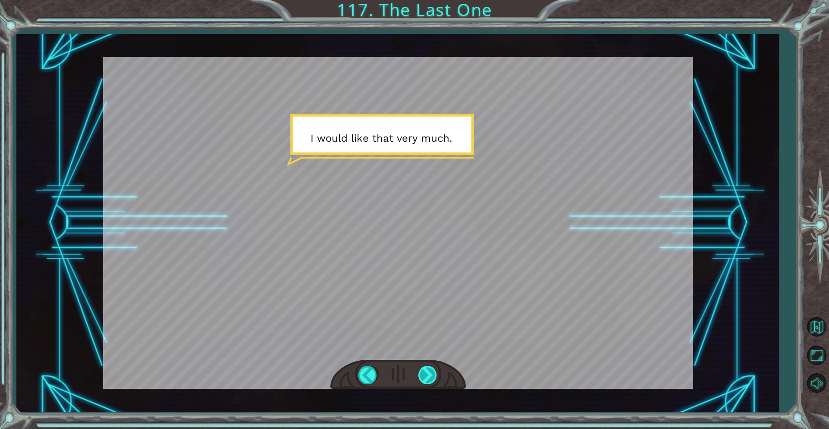
click at [431, 376] on div at bounding box center [428, 375] width 19 height 18
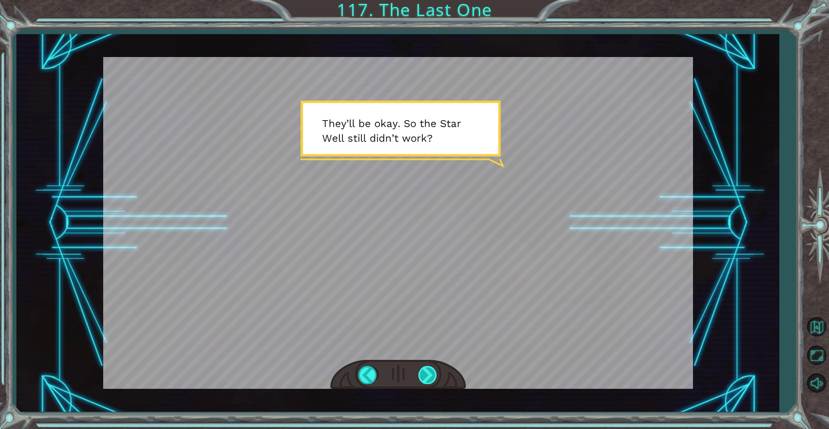
click at [428, 373] on div at bounding box center [428, 375] width 19 height 18
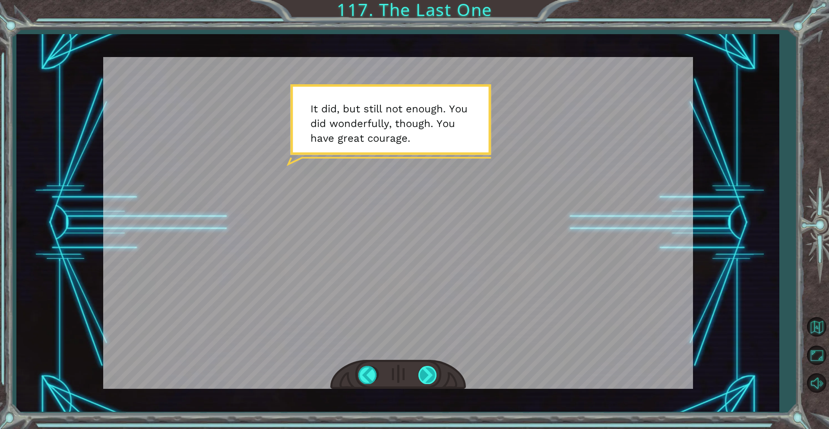
click at [425, 371] on div at bounding box center [428, 375] width 19 height 18
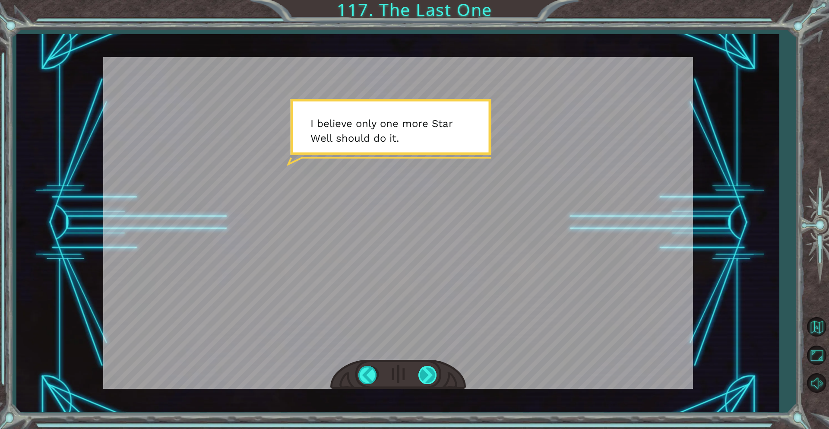
click at [425, 376] on div at bounding box center [428, 375] width 19 height 18
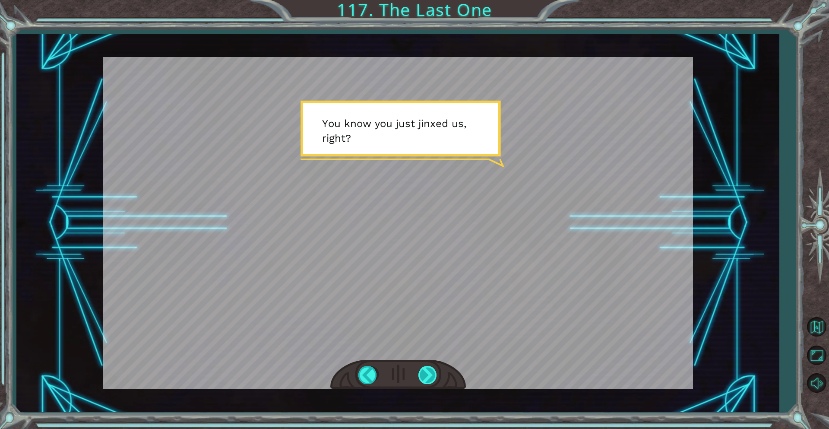
click at [425, 376] on div at bounding box center [428, 375] width 19 height 18
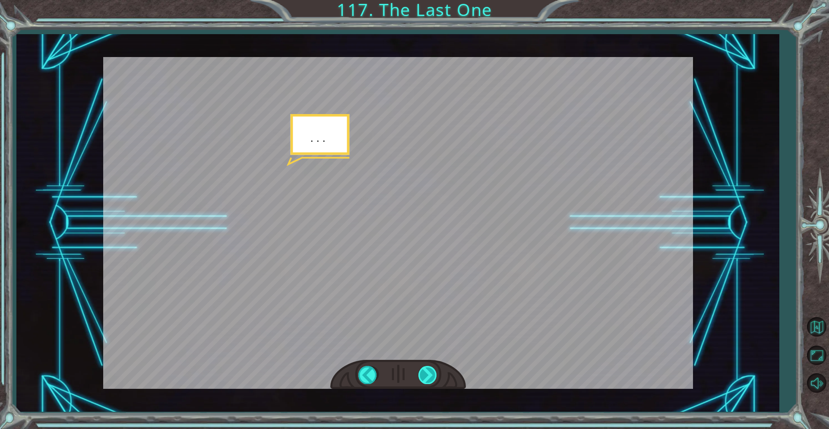
click at [425, 376] on div at bounding box center [428, 375] width 19 height 18
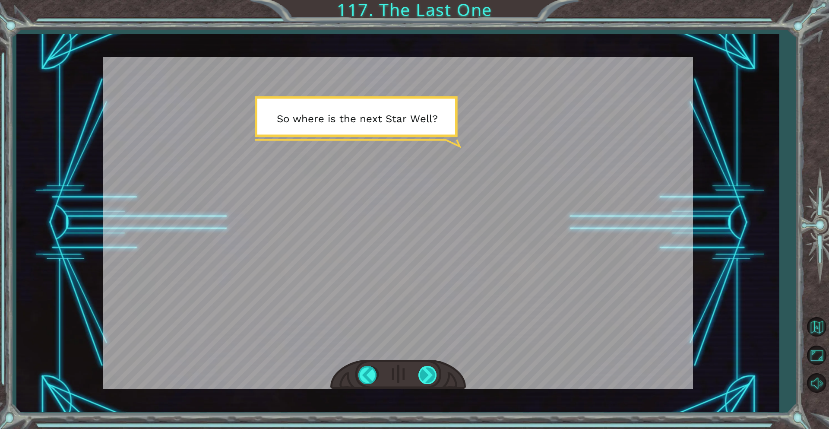
click at [425, 376] on div at bounding box center [428, 375] width 19 height 18
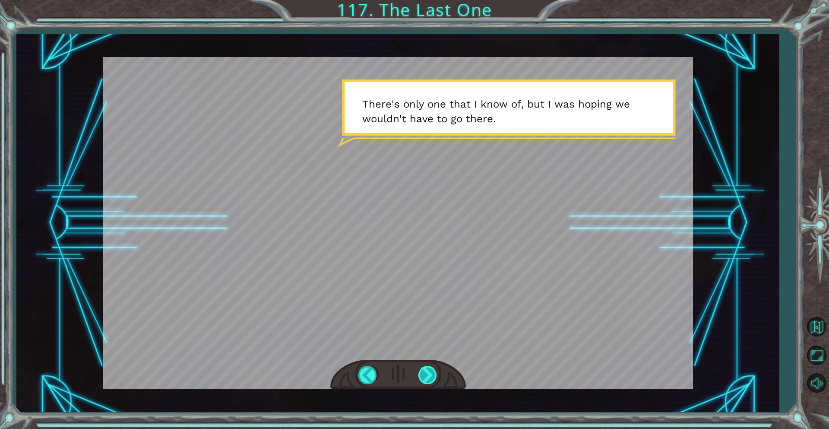
click at [425, 376] on div at bounding box center [428, 375] width 19 height 18
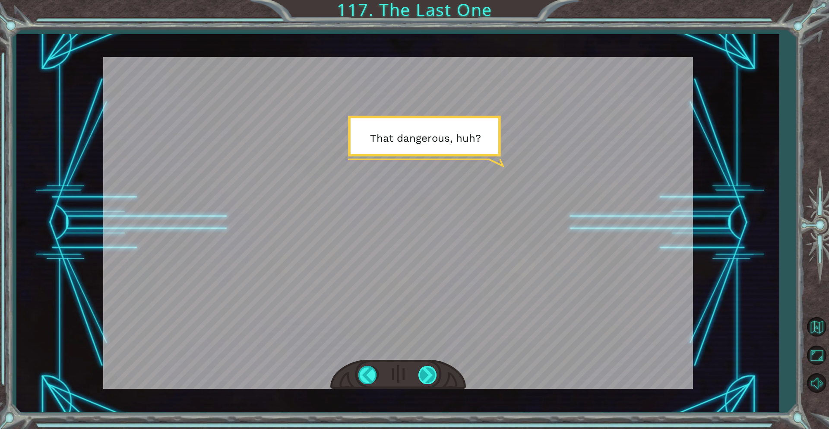
click at [425, 376] on div at bounding box center [428, 375] width 19 height 18
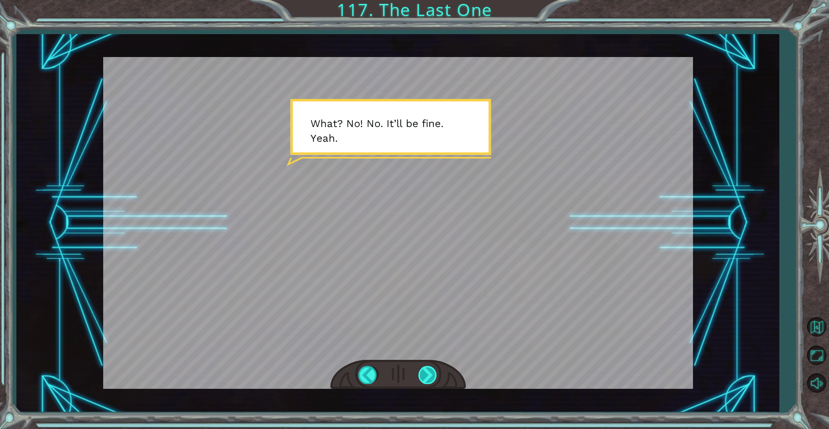
click at [425, 376] on div at bounding box center [428, 375] width 19 height 18
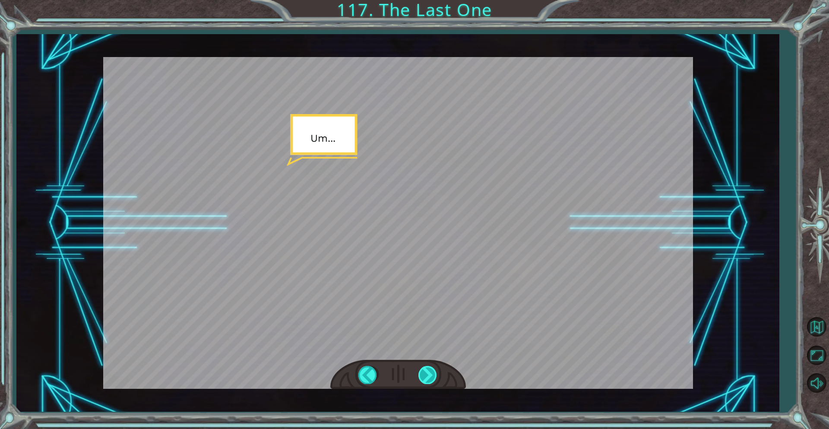
click at [425, 376] on div at bounding box center [428, 375] width 19 height 18
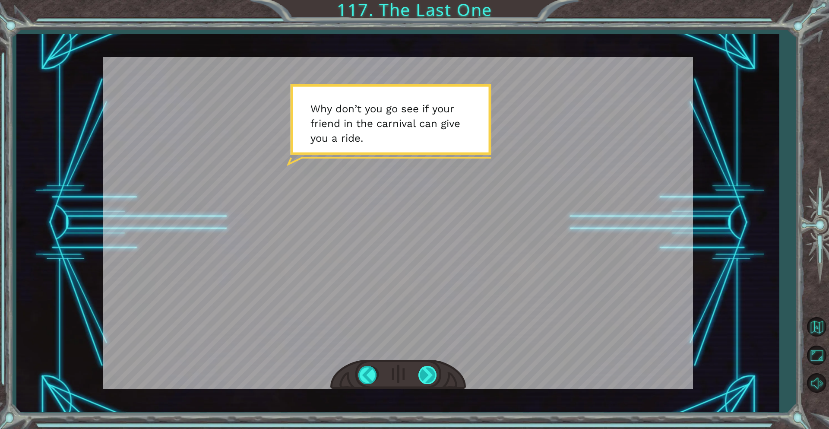
click at [426, 368] on div at bounding box center [428, 375] width 19 height 18
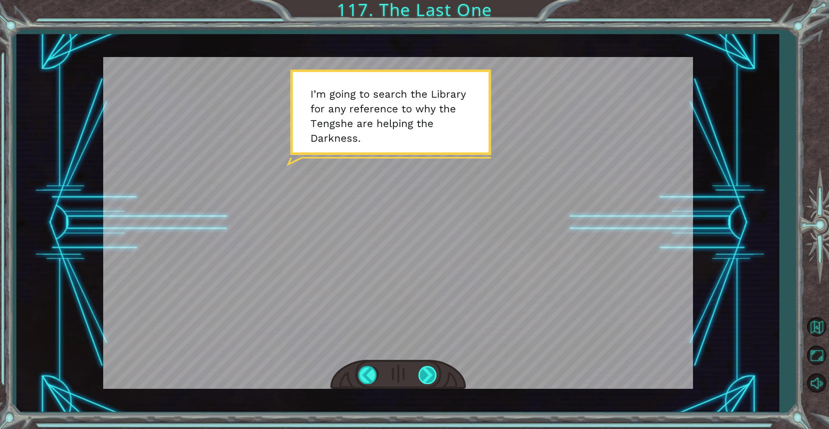
click at [423, 368] on div at bounding box center [428, 375] width 19 height 18
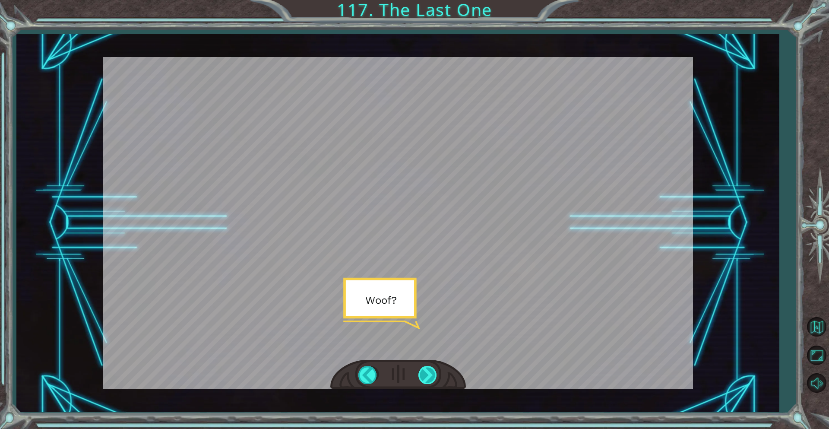
click at [423, 368] on div at bounding box center [428, 375] width 19 height 18
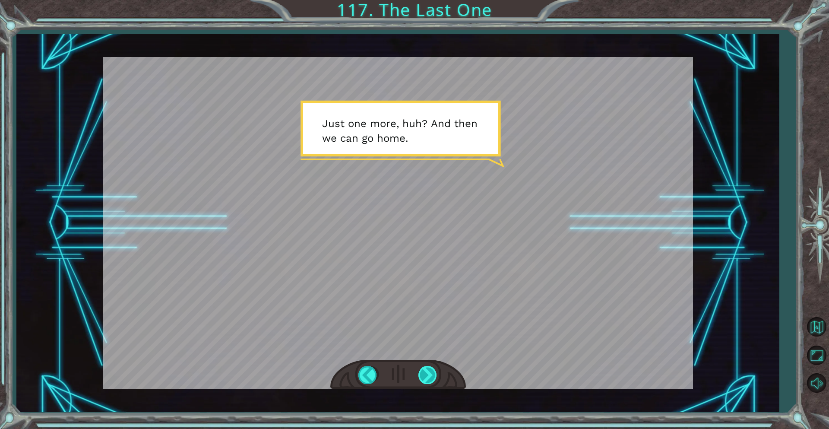
click at [423, 368] on div at bounding box center [428, 375] width 19 height 18
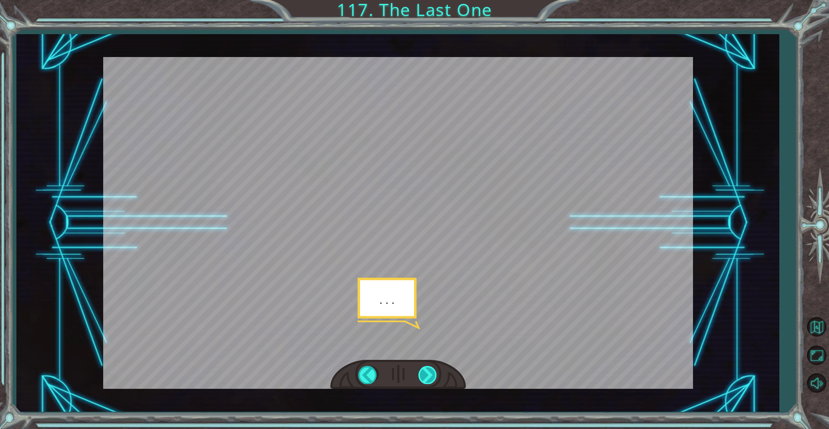
click at [423, 368] on div at bounding box center [428, 375] width 19 height 18
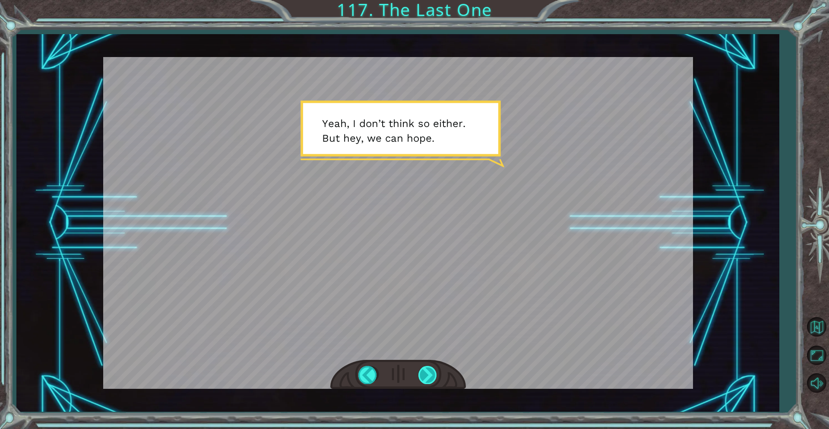
click at [429, 368] on div at bounding box center [428, 375] width 19 height 18
click at [435, 373] on div at bounding box center [428, 375] width 19 height 18
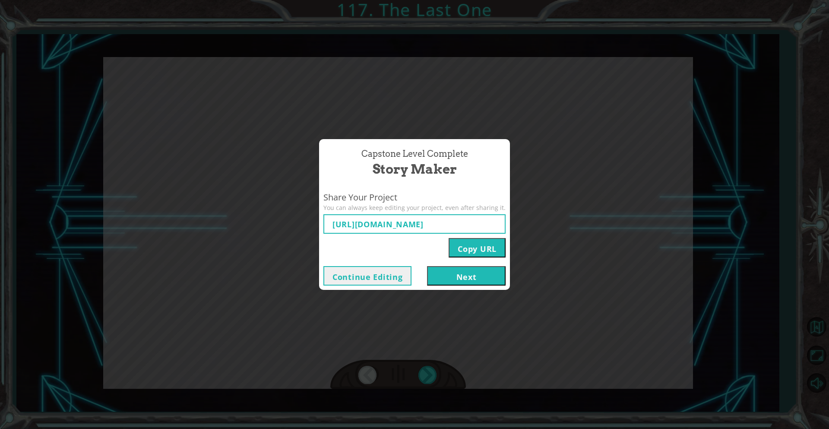
type input "[URL][DOMAIN_NAME]"
click at [476, 247] on button "Copy URL" at bounding box center [477, 247] width 57 height 19
click at [471, 273] on button "Next" at bounding box center [466, 275] width 79 height 19
